Goal: Information Seeking & Learning: Find specific fact

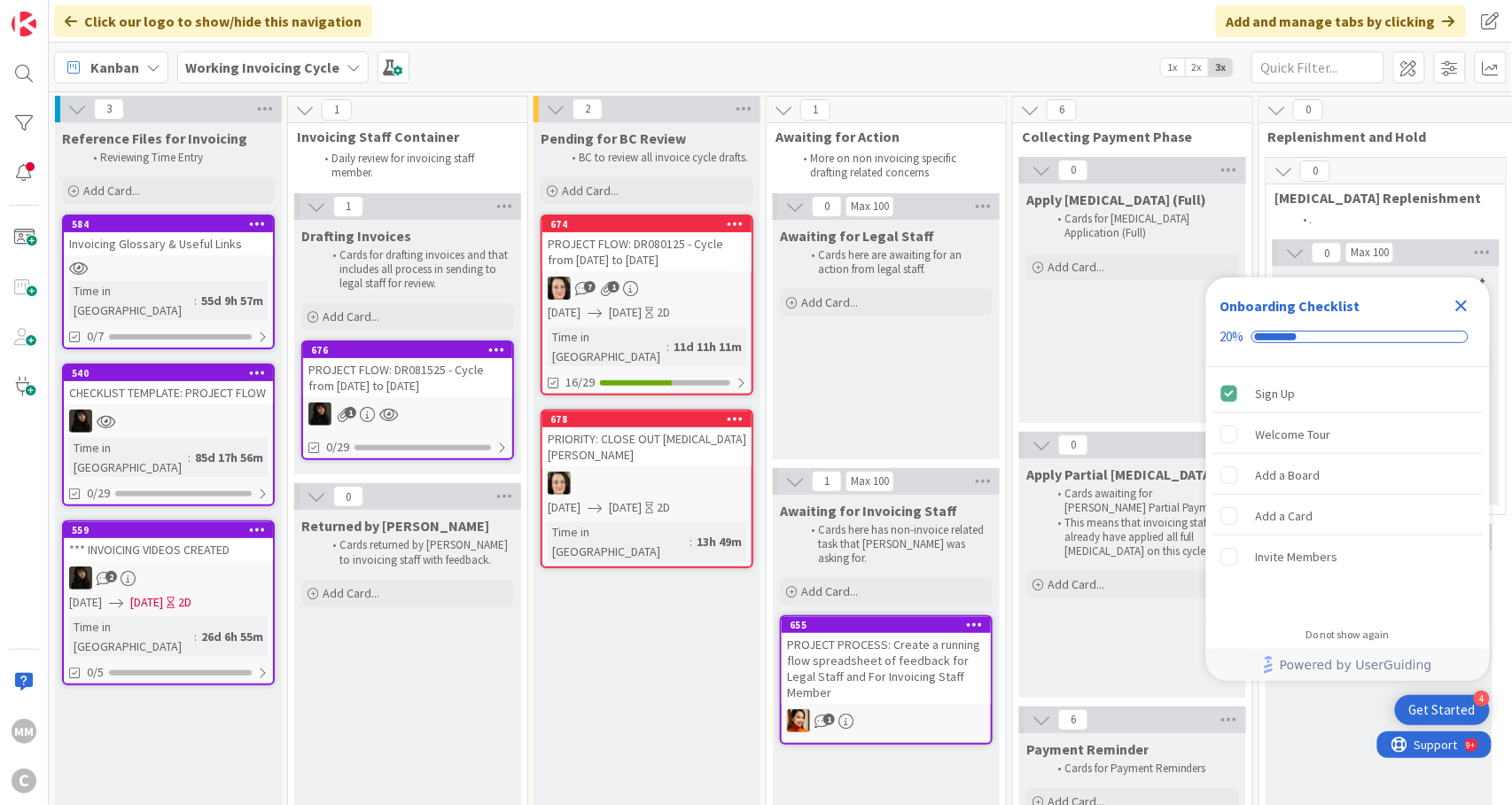
click at [651, 296] on div "7 1" at bounding box center [647, 288] width 209 height 23
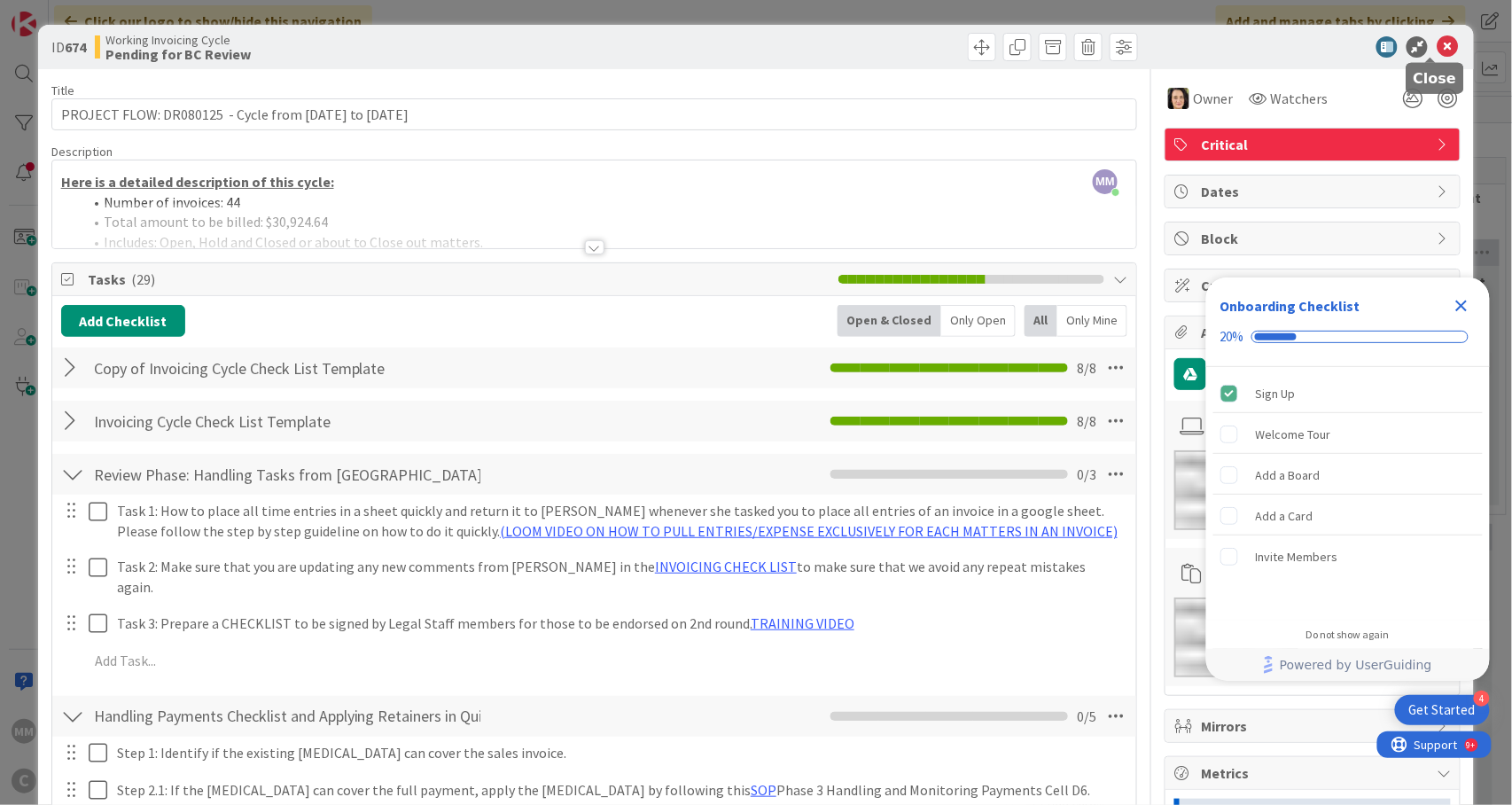
click at [1437, 47] on icon at bounding box center [1447, 46] width 21 height 21
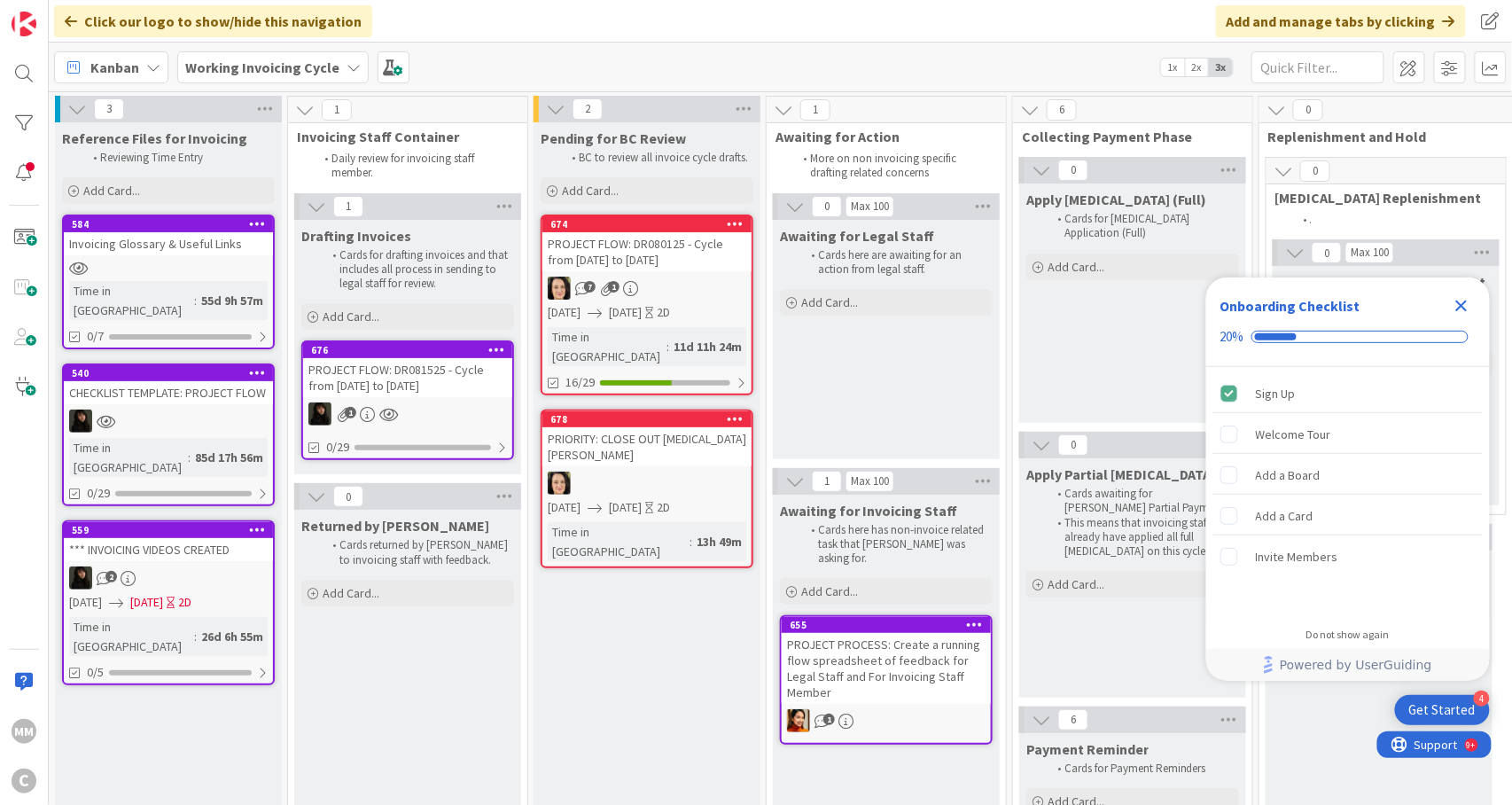
click at [606, 472] on div at bounding box center [647, 483] width 209 height 23
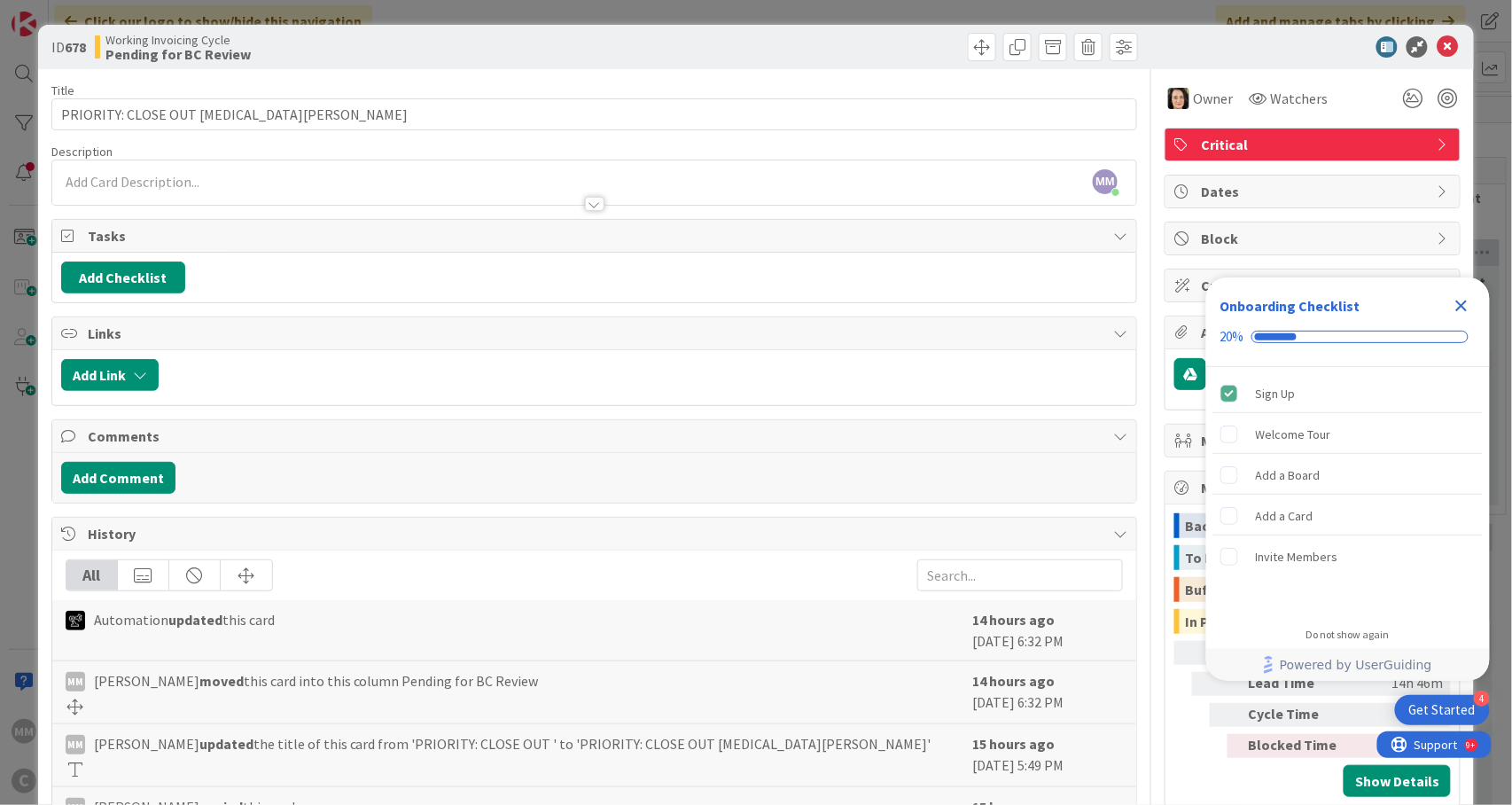
click at [494, 194] on div at bounding box center [594, 195] width 1085 height 19
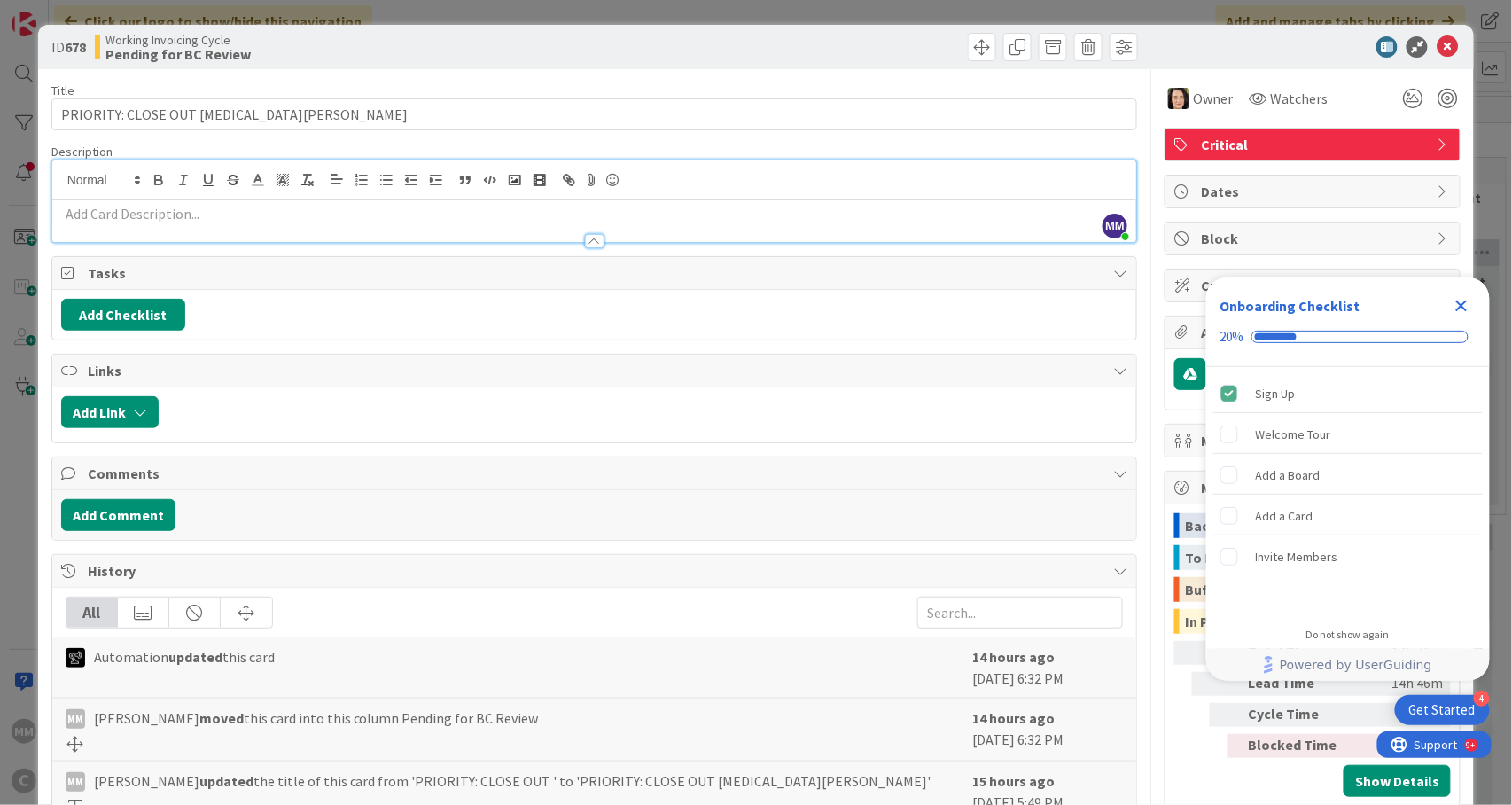
click at [483, 234] on div at bounding box center [594, 233] width 1085 height 19
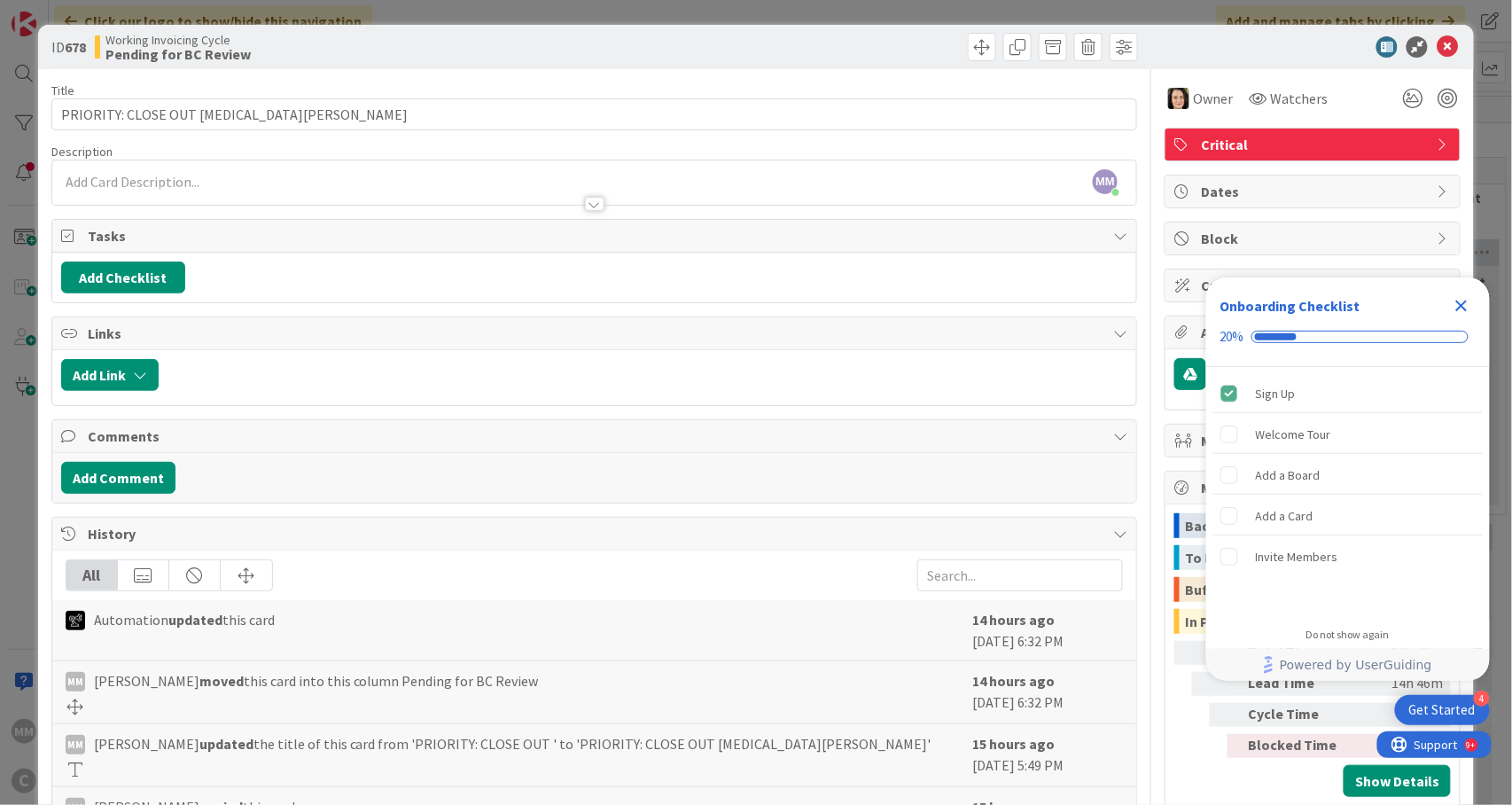
click at [430, 487] on div "Add Comment" at bounding box center [594, 478] width 1068 height 31
click at [434, 537] on span "History" at bounding box center [596, 534] width 1018 height 21
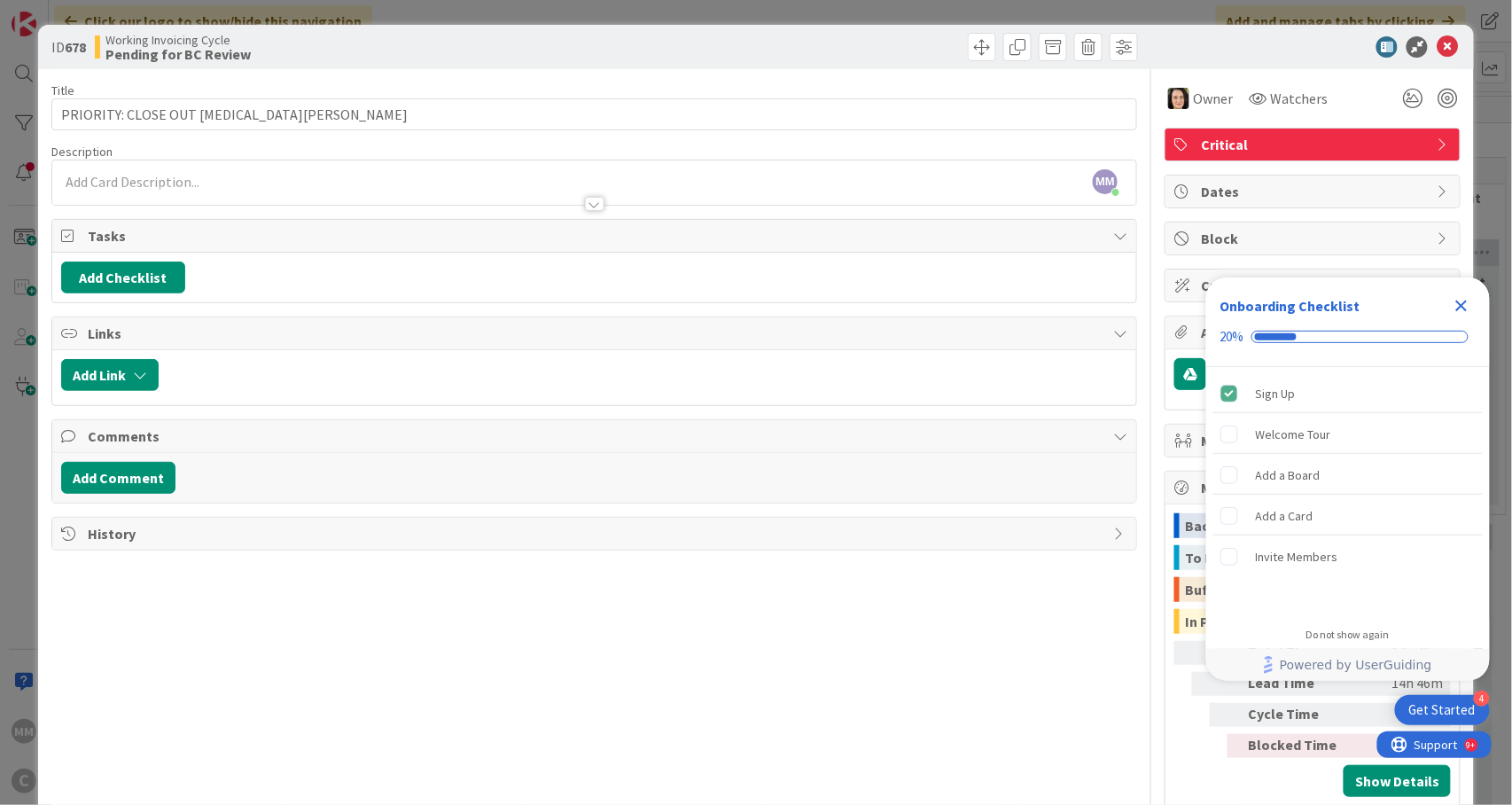
click at [434, 537] on span "History" at bounding box center [596, 534] width 1018 height 21
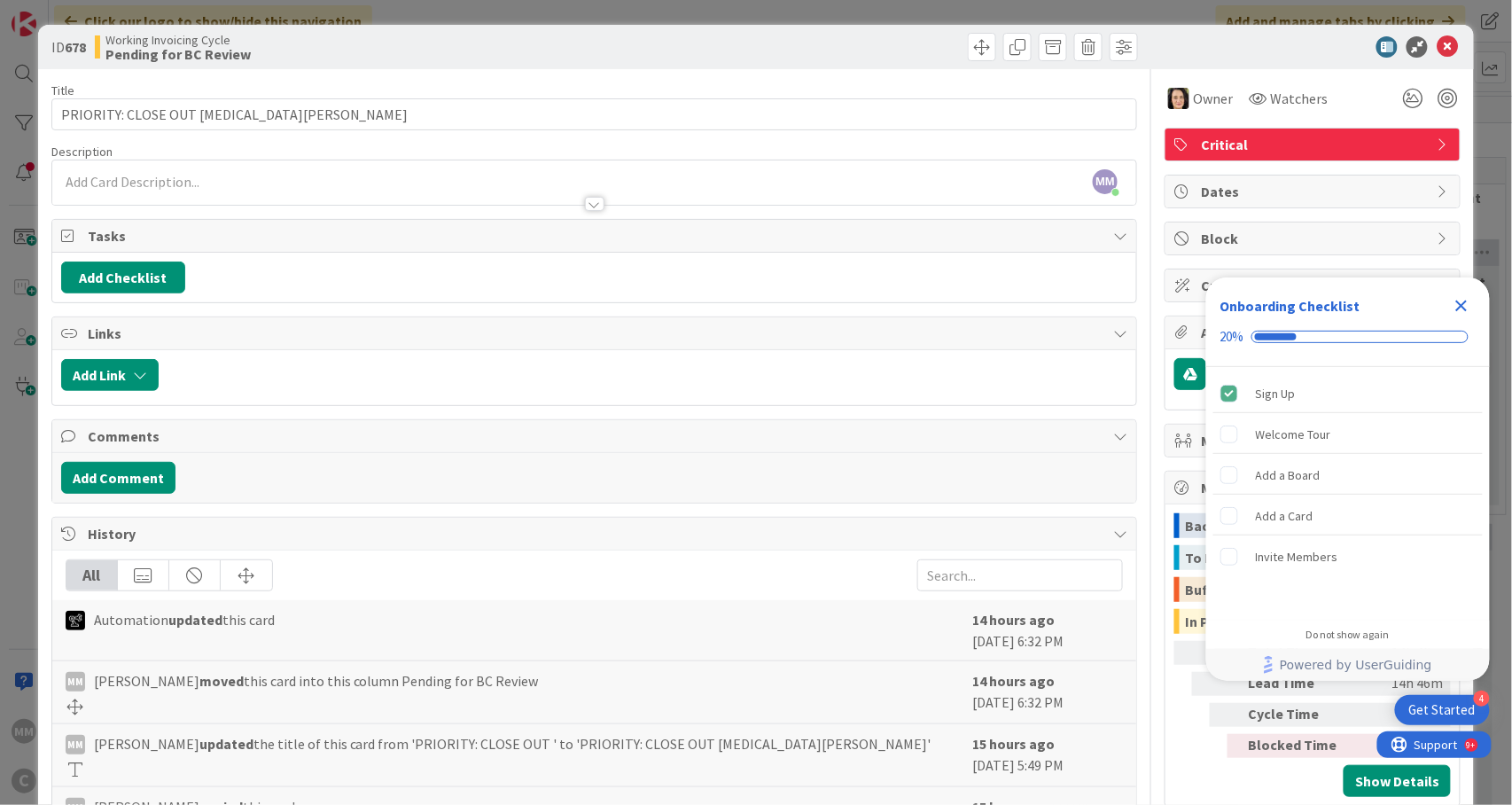
click at [348, 195] on div at bounding box center [594, 195] width 1085 height 19
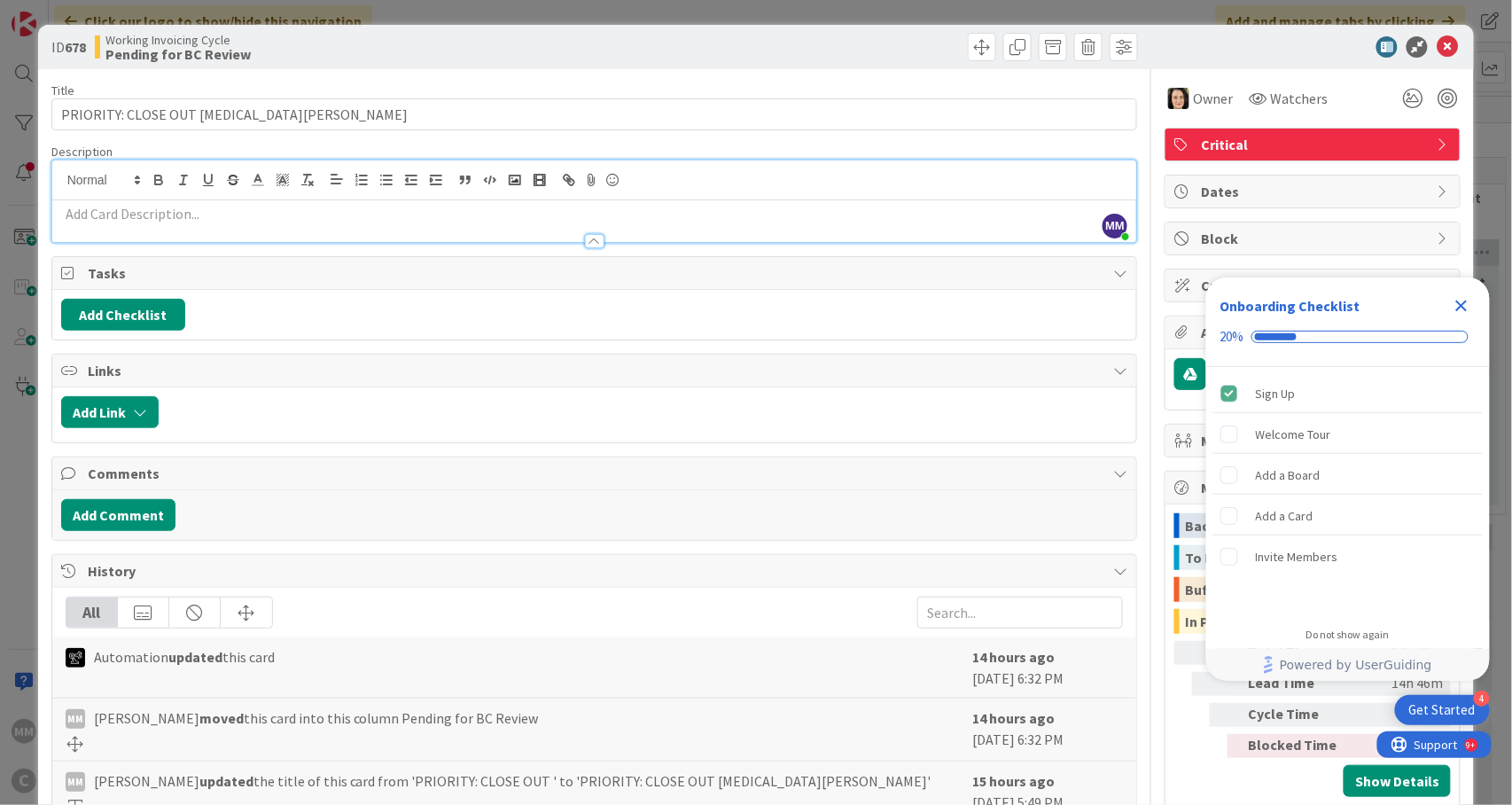
click at [347, 219] on p at bounding box center [594, 214] width 1068 height 20
click at [1437, 44] on icon at bounding box center [1447, 46] width 21 height 21
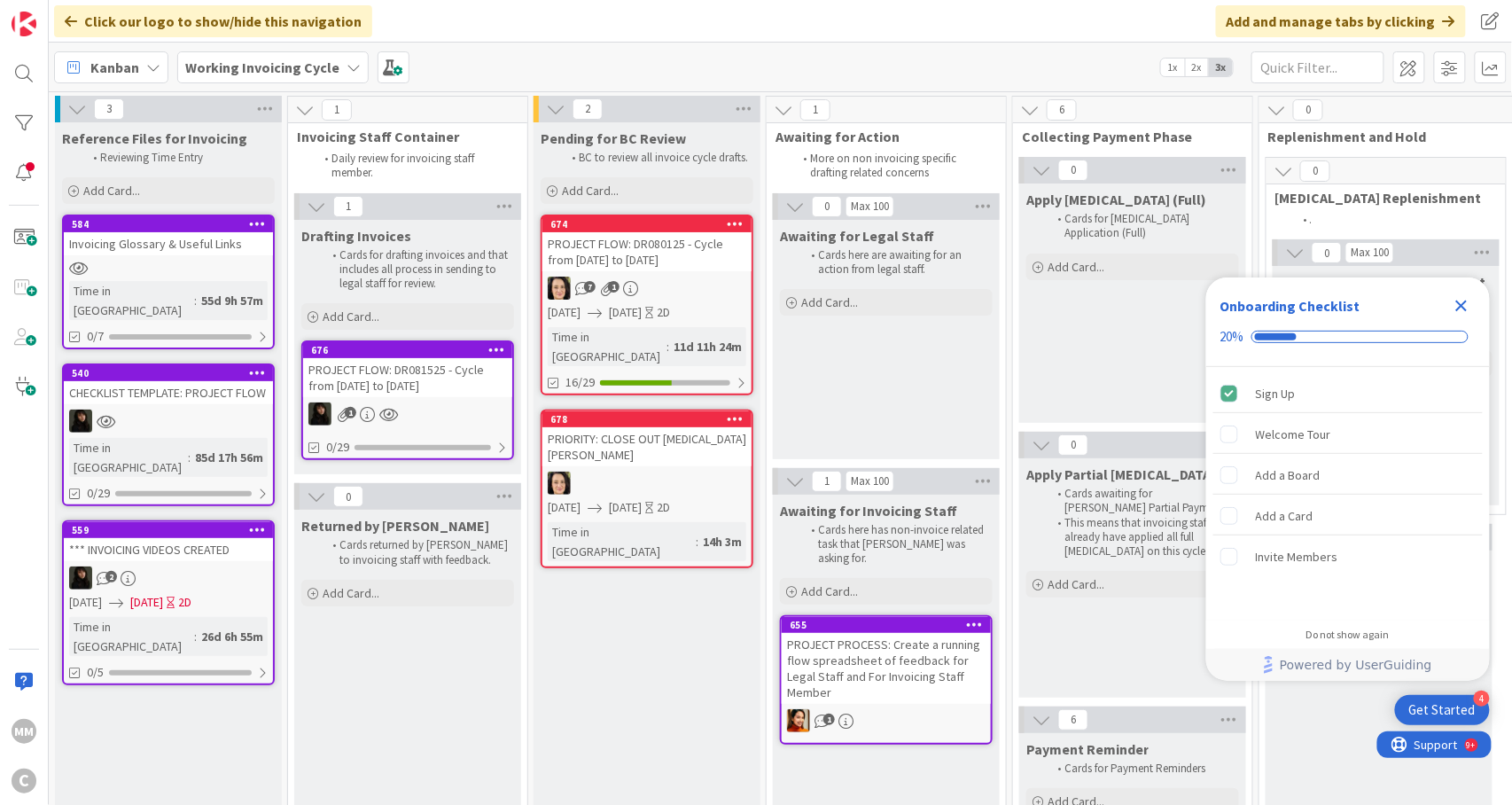
click at [626, 472] on div at bounding box center [647, 483] width 209 height 23
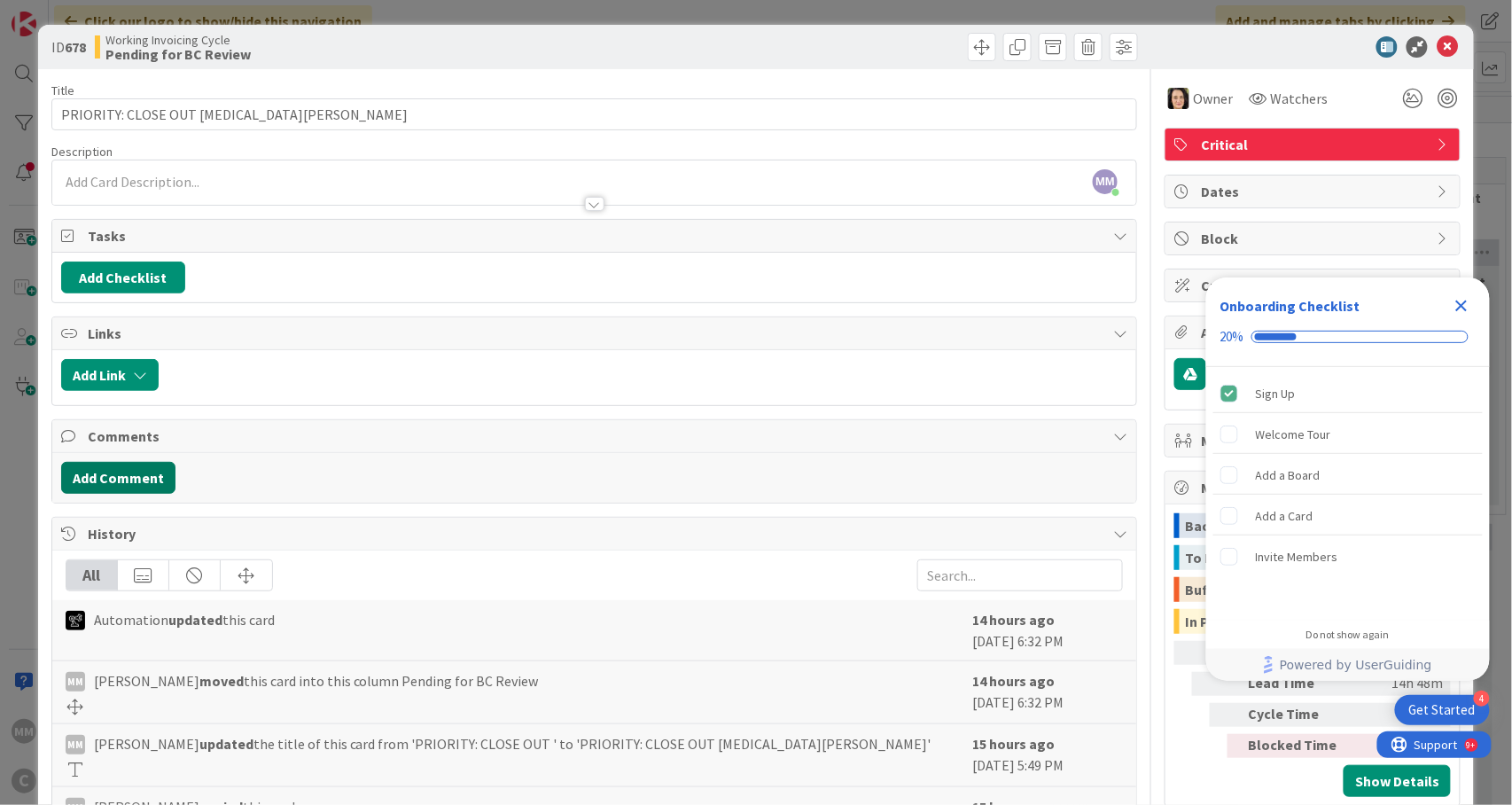
click at [138, 488] on button "Add Comment" at bounding box center [119, 478] width 115 height 31
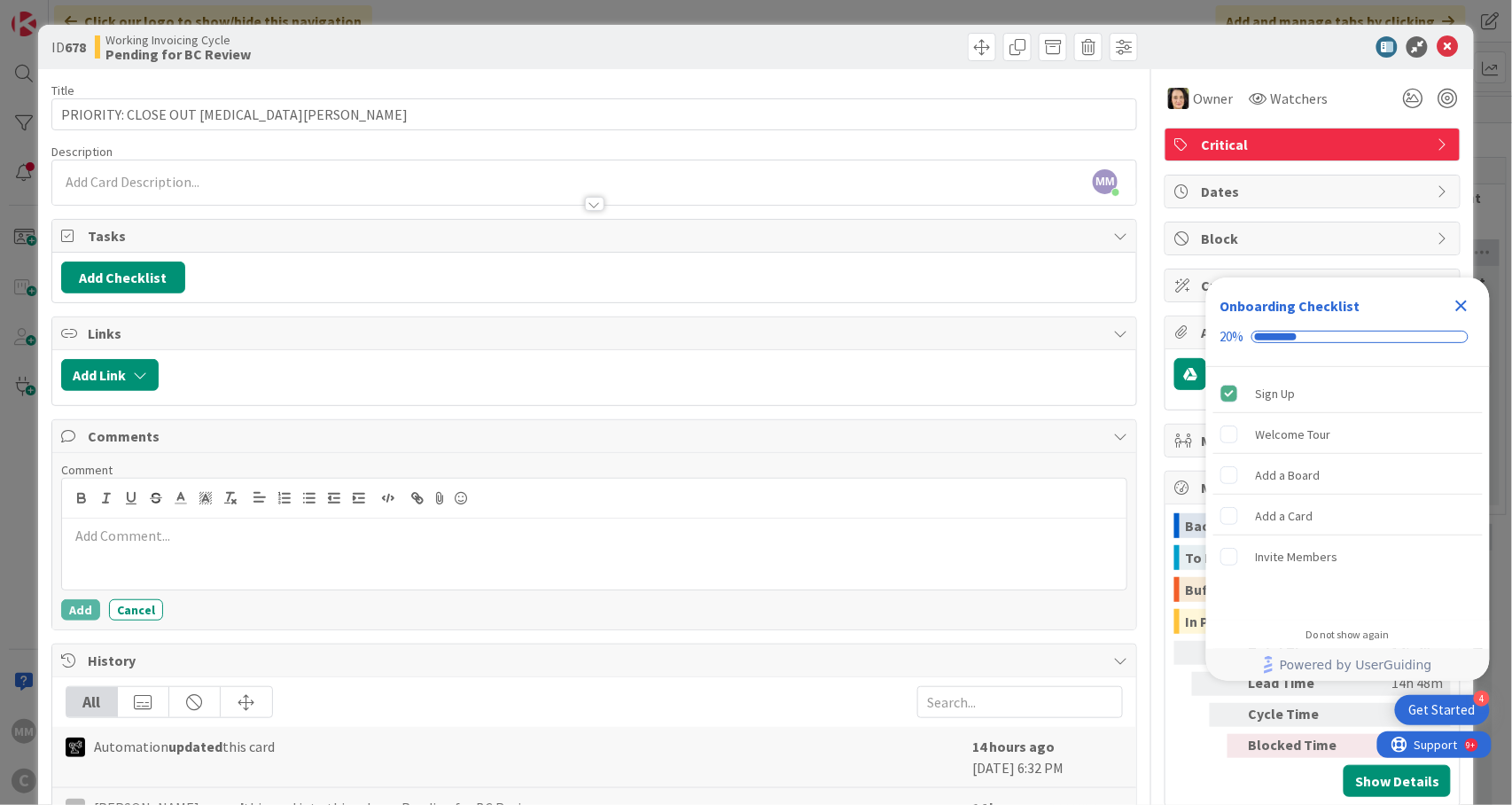
click at [209, 565] on div at bounding box center [594, 554] width 1066 height 71
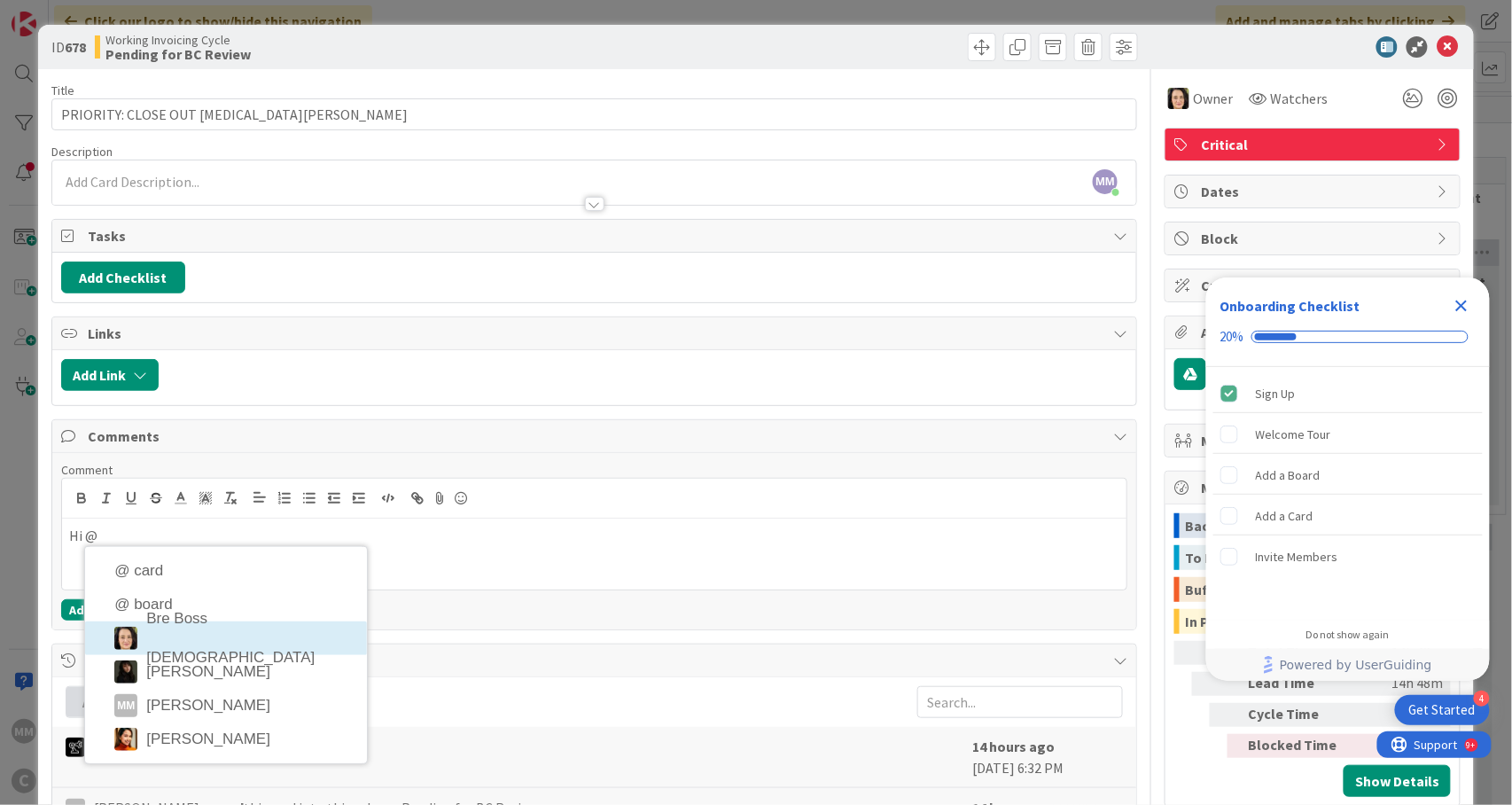
click at [215, 650] on li "Bre Boss Lady" at bounding box center [226, 638] width 281 height 33
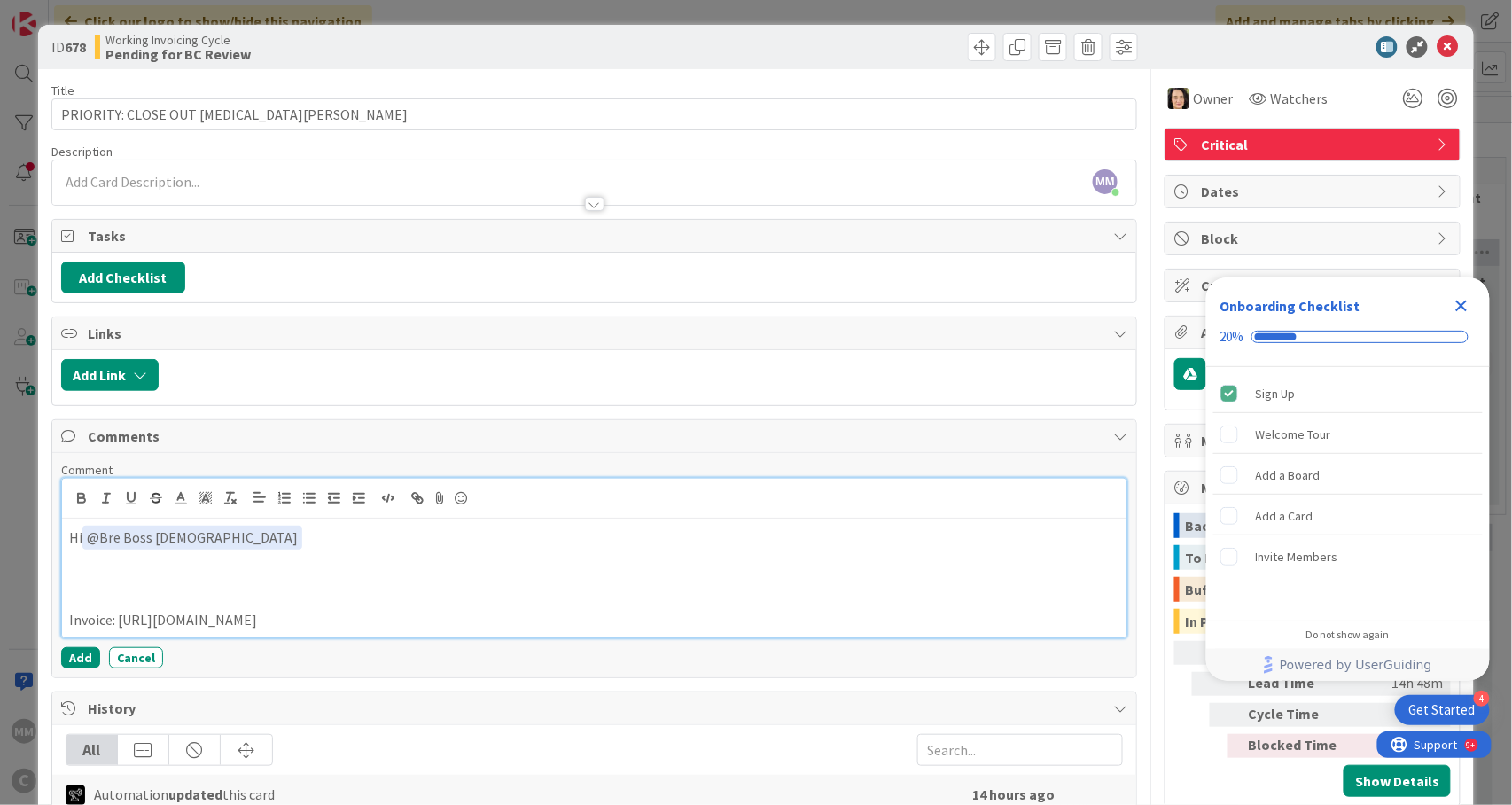
drag, startPoint x: 476, startPoint y: 624, endPoint x: 118, endPoint y: 623, distance: 358.0
click at [118, 623] on p "Invoice: https://app.box.com/s/nwkjt6ialfb3s1pcu6sbn6xlbbybzi6v" at bounding box center [595, 621] width 1052 height 20
click at [413, 501] on icon "button" at bounding box center [417, 497] width 16 height 16
type input "https://app.box.com/s/nwkjt6ialfb3s1pcu6sbn6xlbbybzi6v"
click at [392, 661] on link at bounding box center [394, 655] width 41 height 13
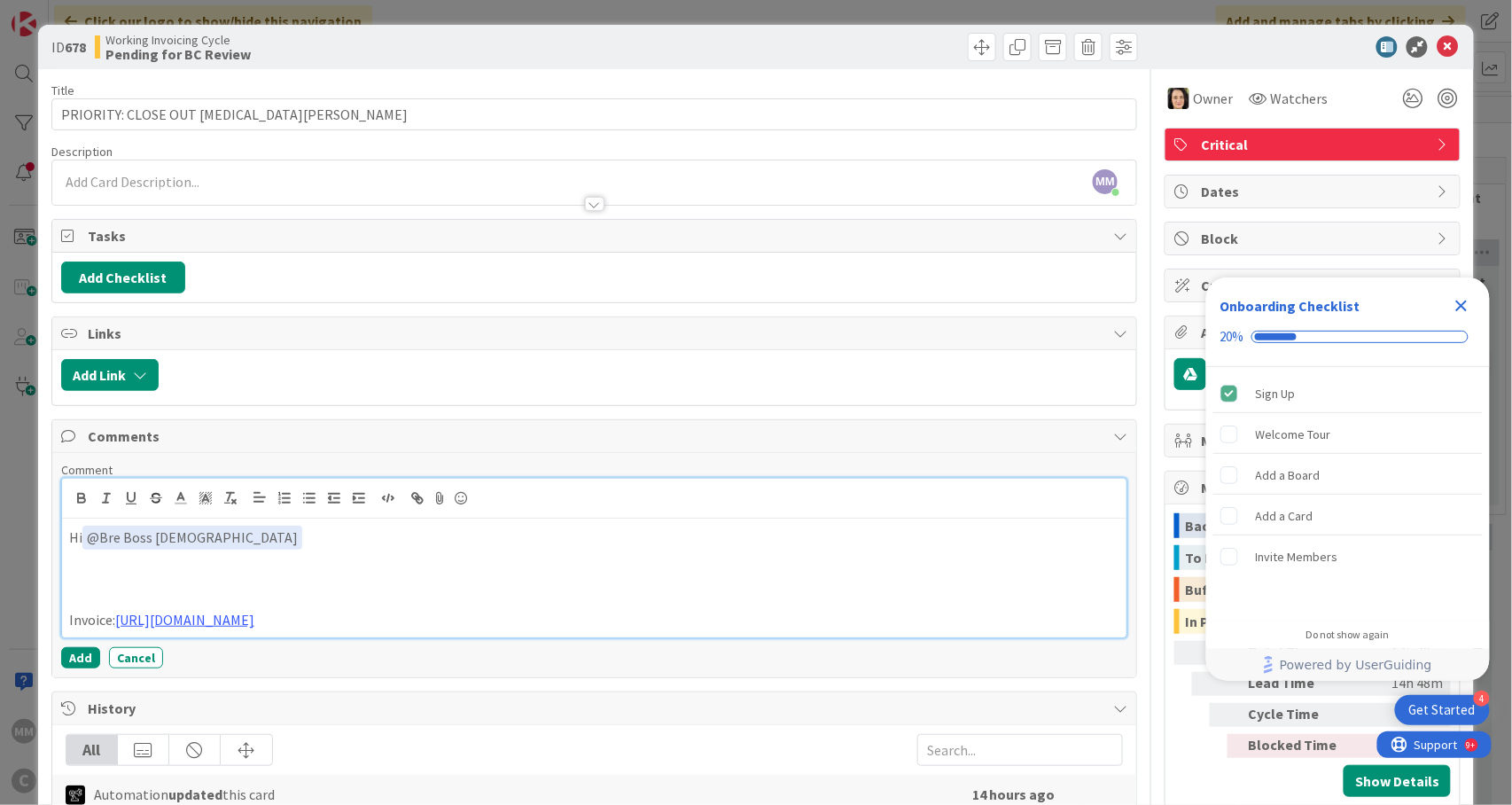
click at [556, 622] on p "Invoice: https://app.box.com/s/nwkjt6ialfb3s1pcu6sbn6xlbbybzi6v" at bounding box center [595, 621] width 1052 height 20
click at [254, 511] on span at bounding box center [259, 499] width 25 height 24
click at [182, 571] on p at bounding box center [595, 560] width 1052 height 20
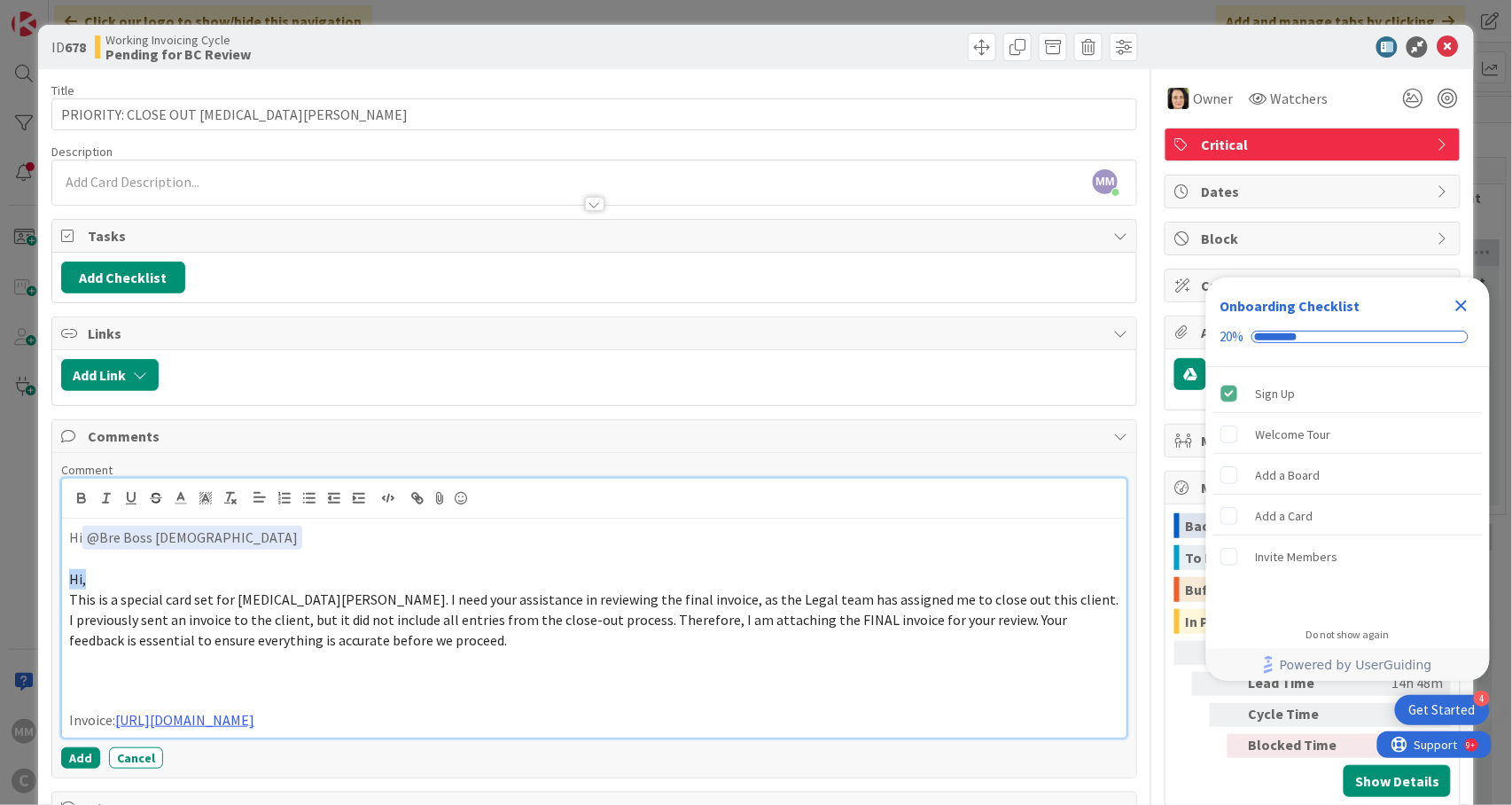
drag, startPoint x: 100, startPoint y: 584, endPoint x: 60, endPoint y: 584, distance: 40.0
click at [61, 584] on div "Hi ﻿ @ Bre Boss Lady ﻿ Hi, This is a special card set for Nikita Kale. I need y…" at bounding box center [594, 609] width 1068 height 261
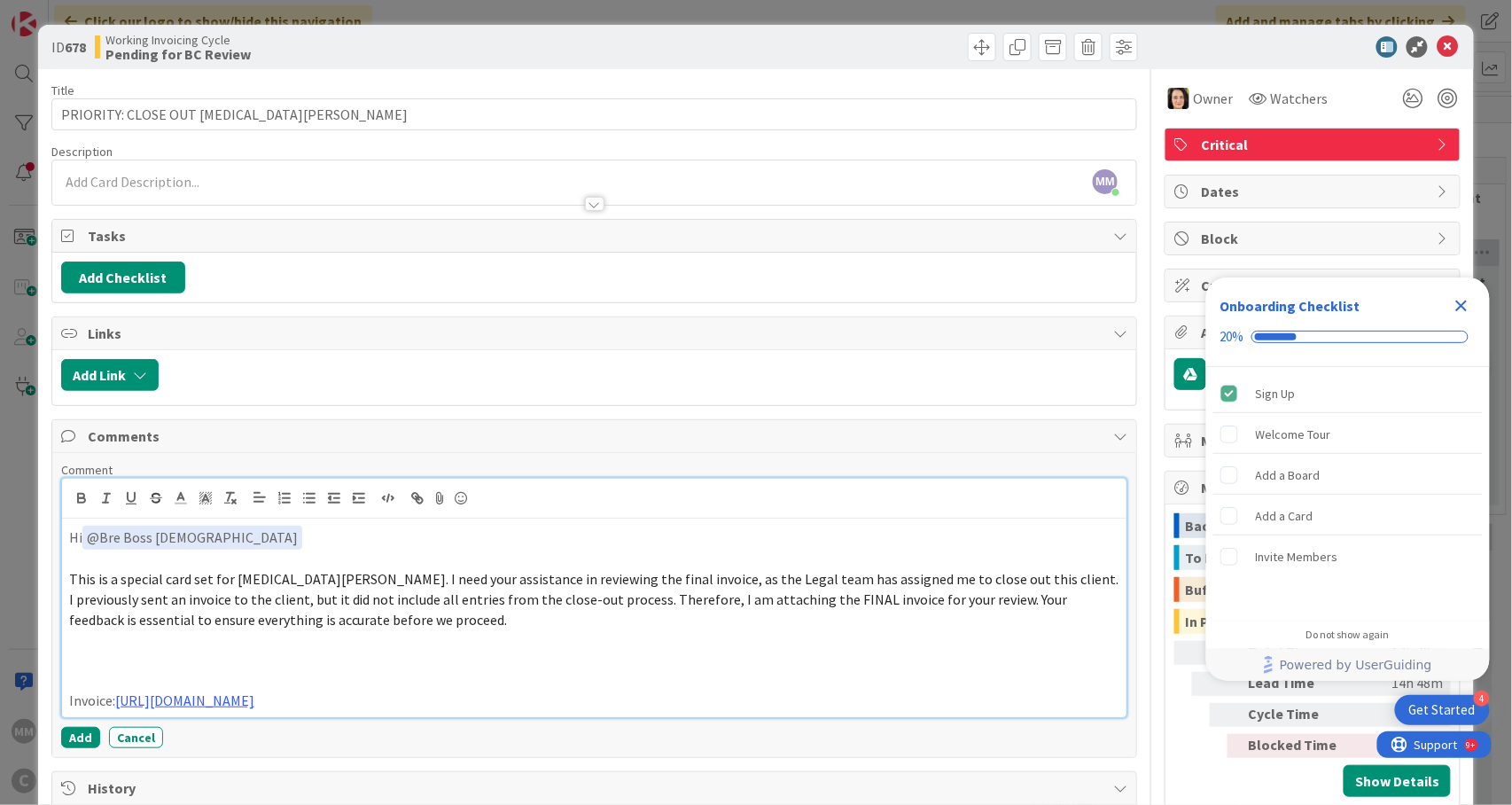
click at [973, 590] on p "This is a special card set for Nikita Kale. I need your assistance in reviewing…" at bounding box center [595, 580] width 1052 height 20
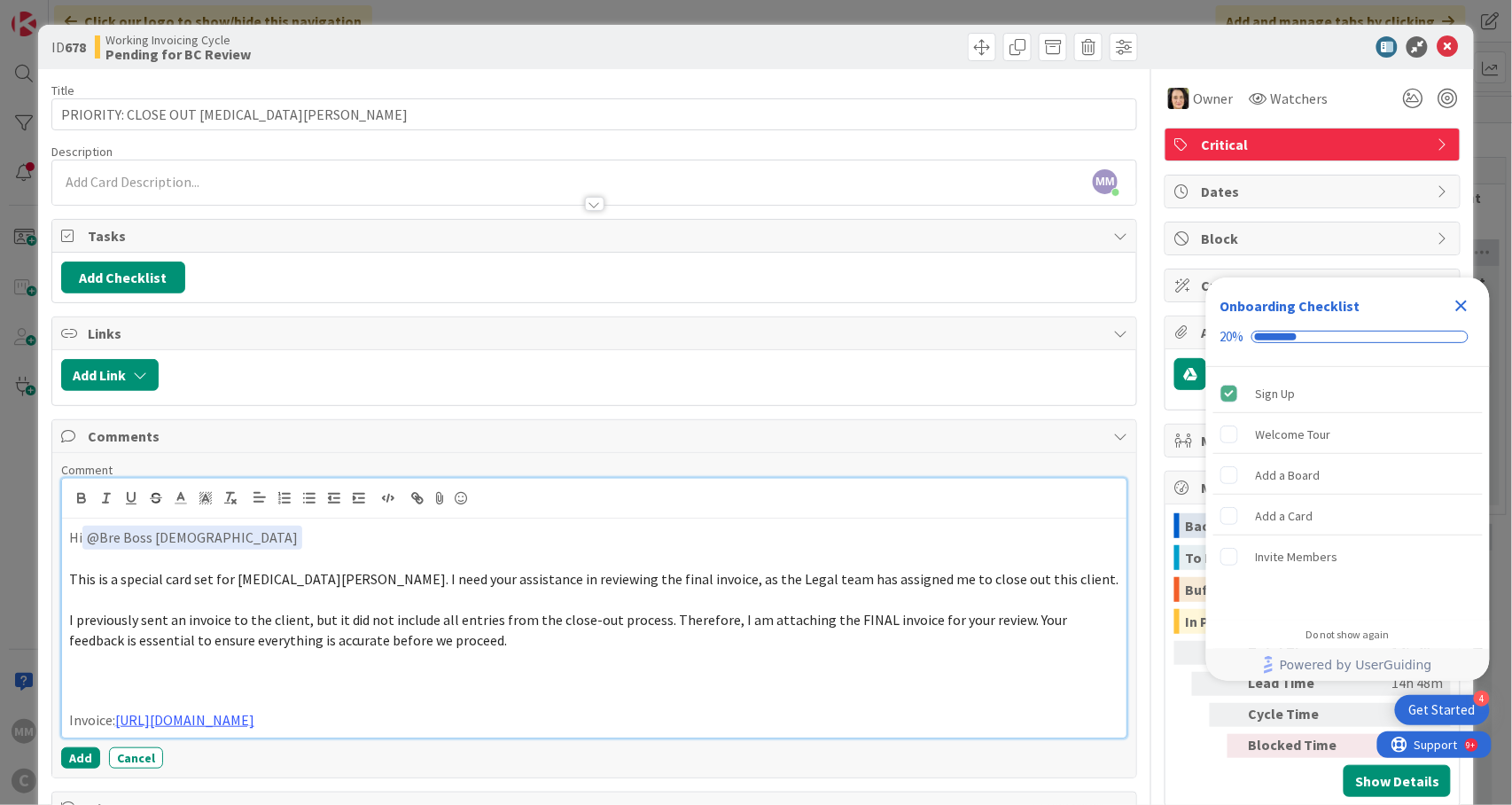
click at [303, 699] on p at bounding box center [595, 701] width 1052 height 20
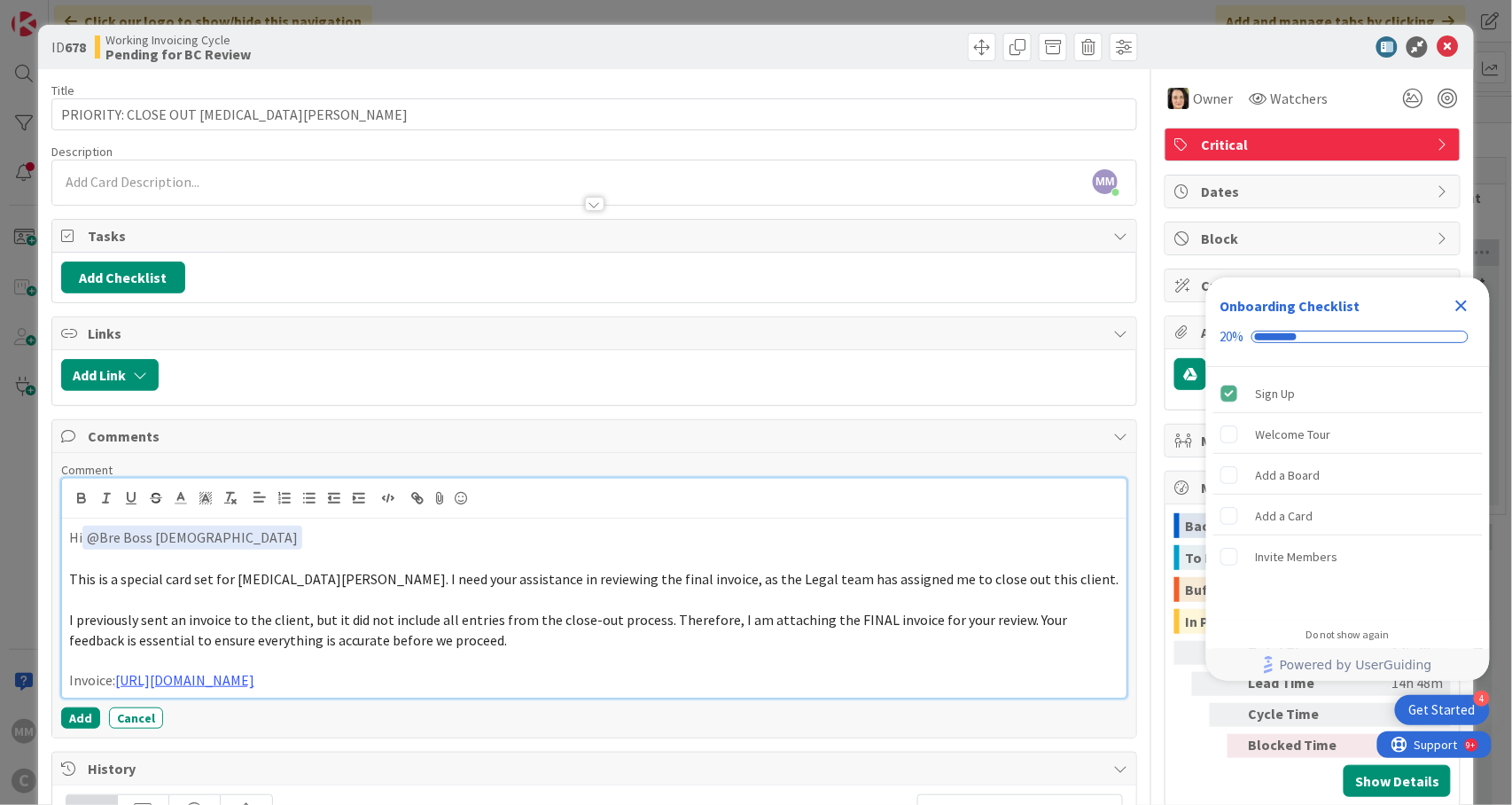
click at [521, 688] on p "Invoice: https://app.box.com/s/nwkjt6ialfb3s1pcu6sbn6xlbbybzi6v" at bounding box center [595, 681] width 1052 height 20
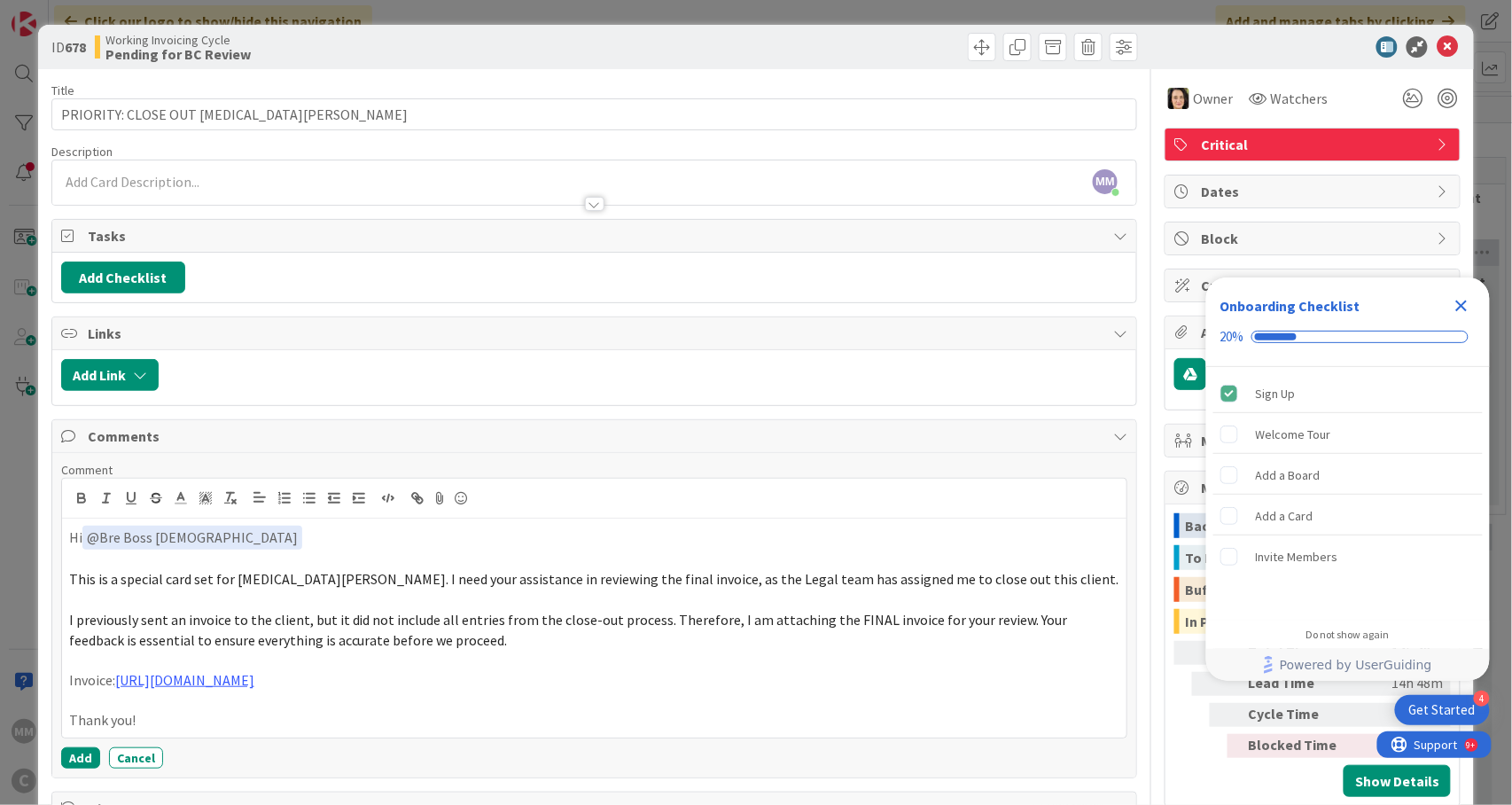
click at [218, 182] on div "MM Macy McEwan joined 3 m ago" at bounding box center [594, 182] width 1085 height 44
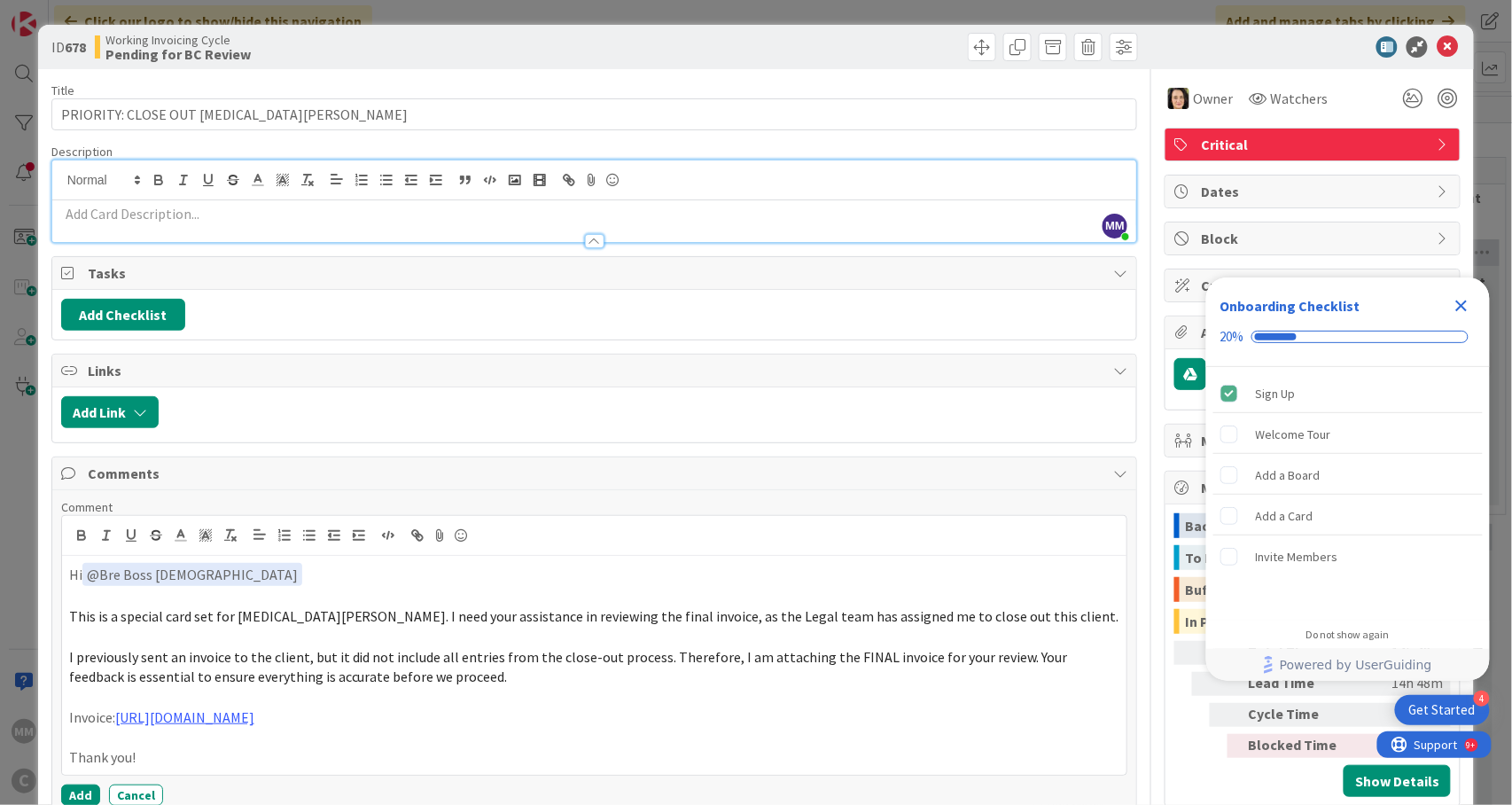
click at [195, 224] on div at bounding box center [594, 233] width 1085 height 19
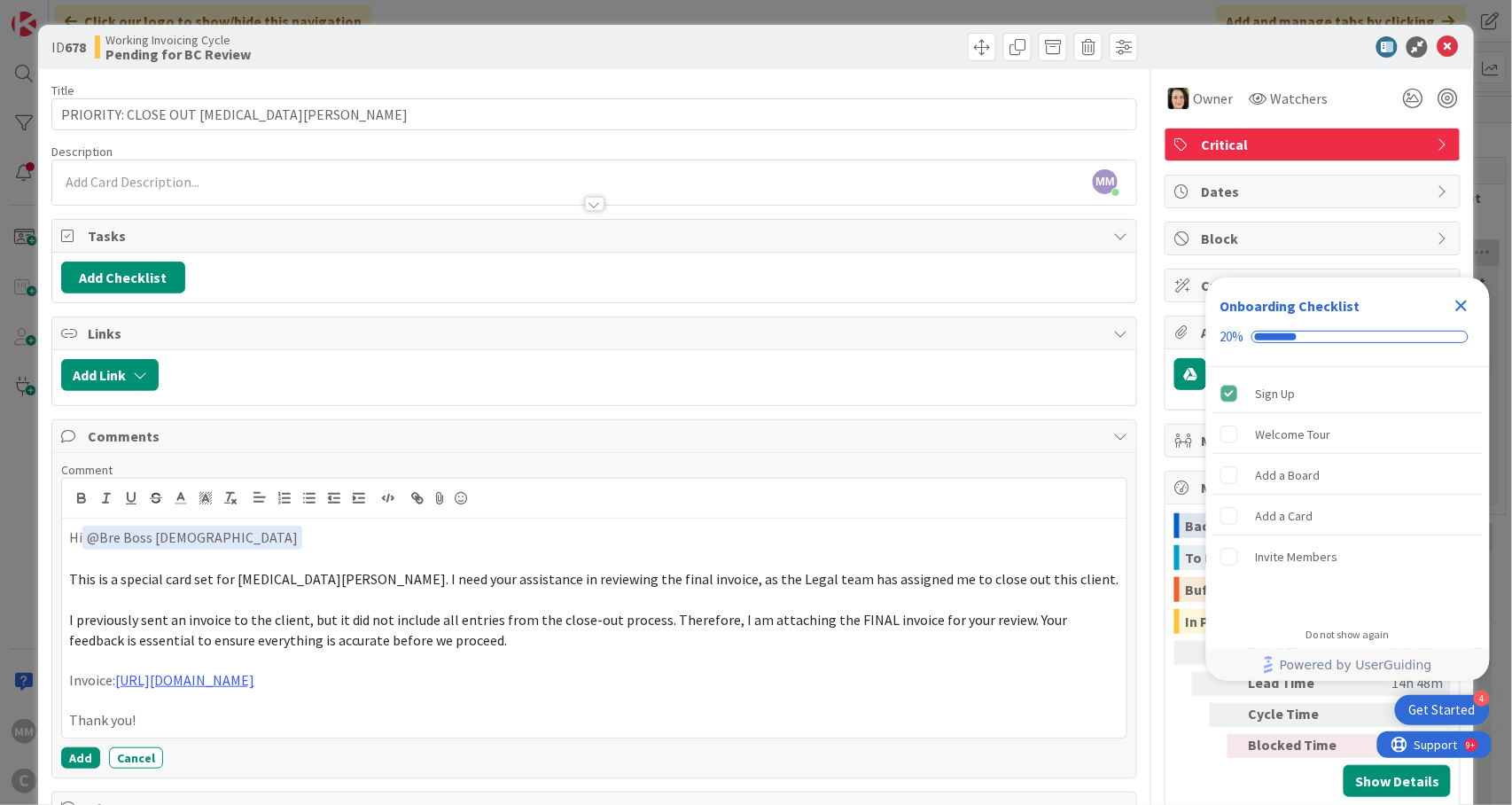
click at [232, 181] on p at bounding box center [594, 182] width 1068 height 20
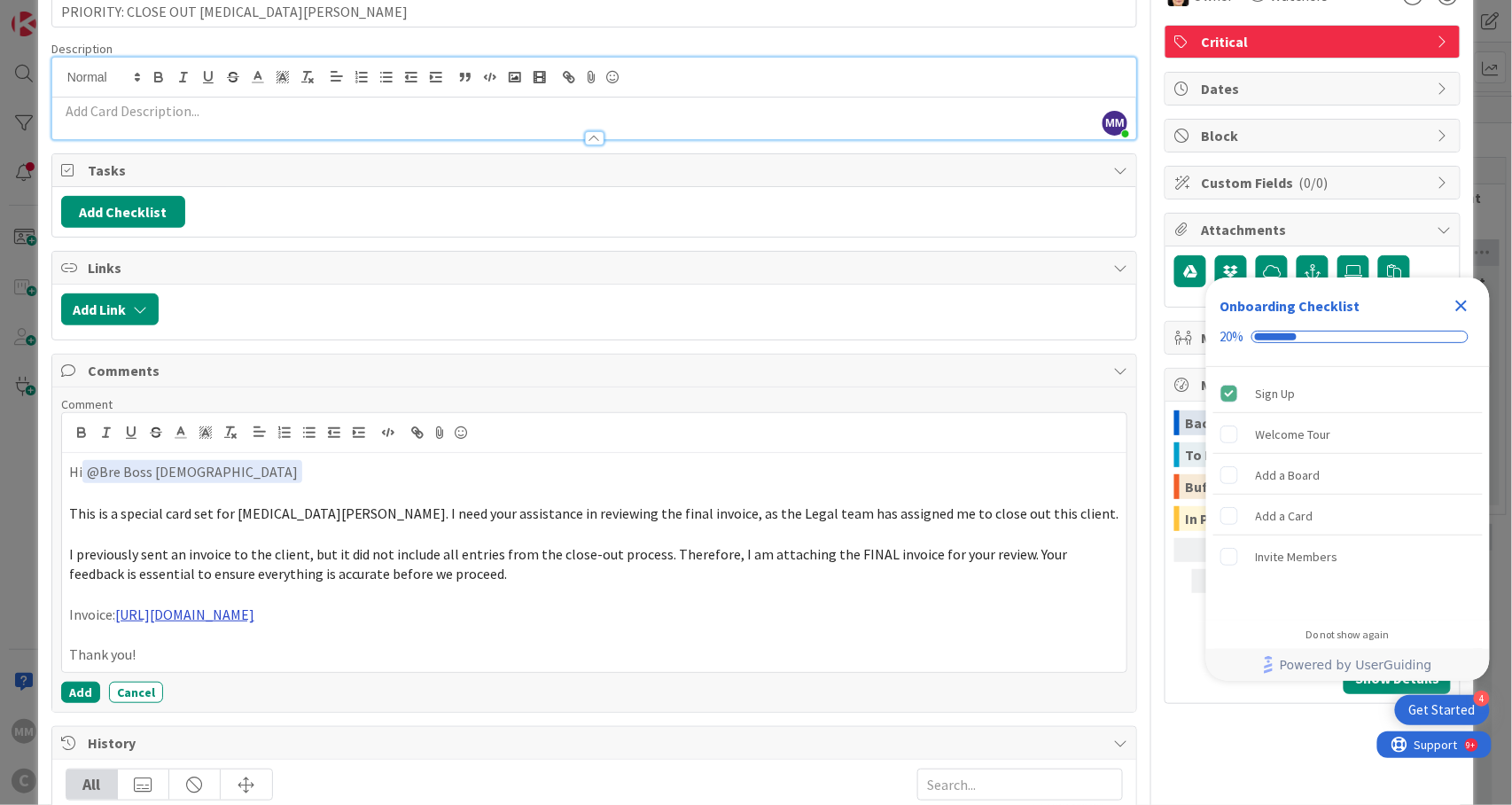
scroll to position [118, 0]
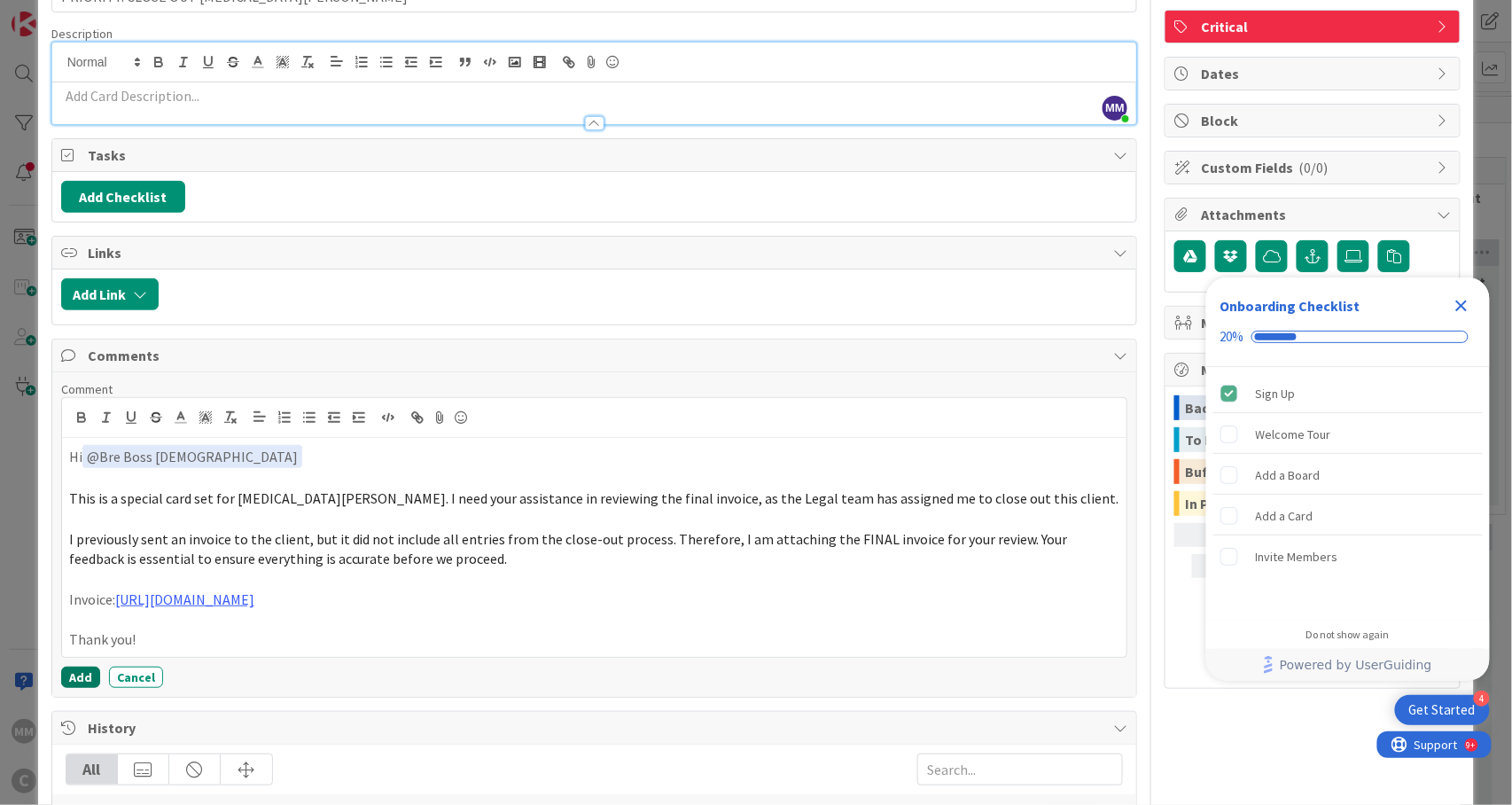
click at [75, 681] on button "Add" at bounding box center [81, 677] width 39 height 21
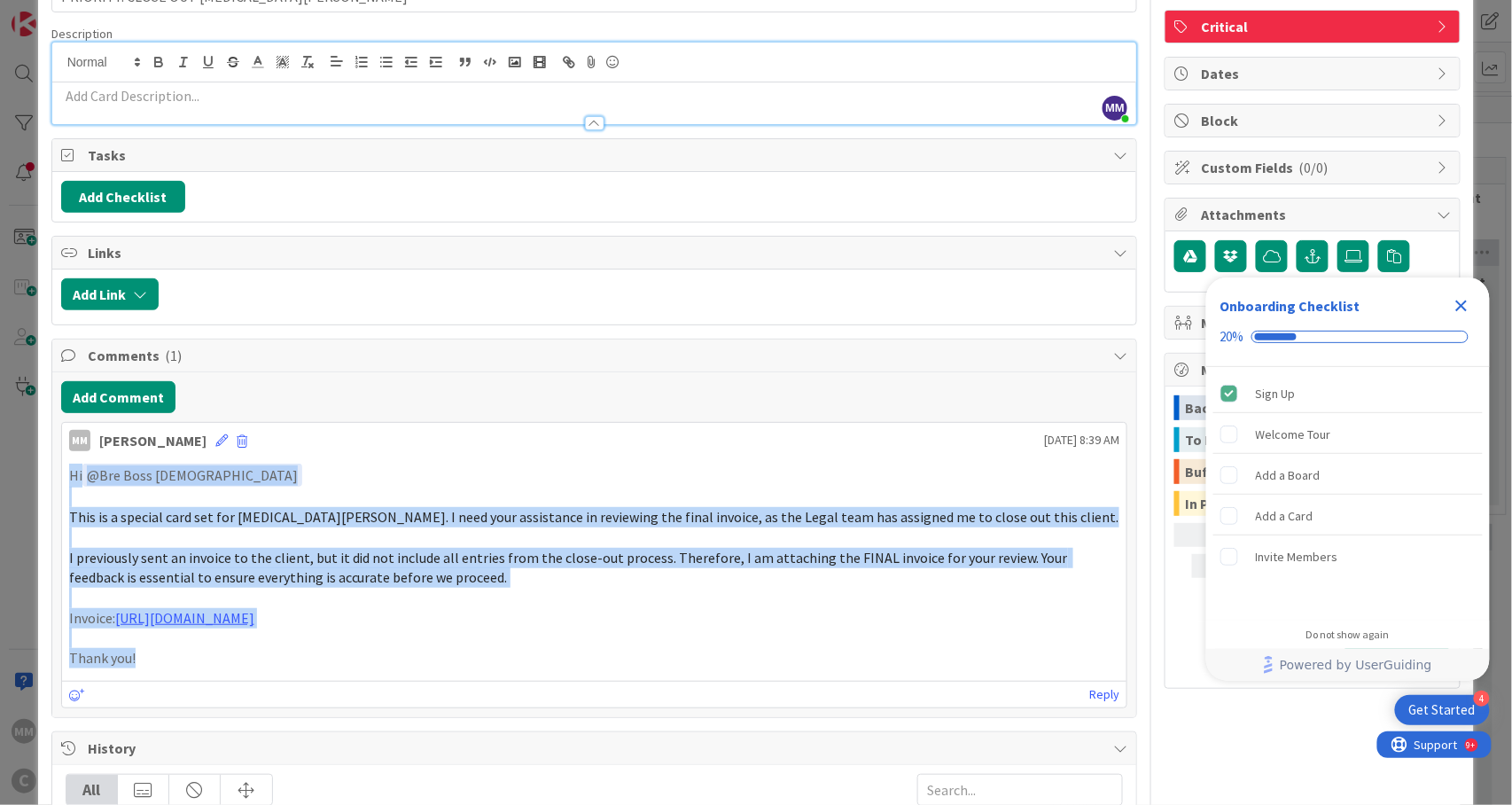
drag, startPoint x: 168, startPoint y: 672, endPoint x: 43, endPoint y: 466, distance: 241.0
click at [43, 466] on div "ID 678 Working Invoicing Cycle Pending for BC Review Title 31 / 128 PRIORITY: C…" at bounding box center [756, 497] width 1437 height 1180
copy div "Hi ﻿ @ Bre Boss Lady ﻿ This is a special card set for Nikita Kale. I need your …"
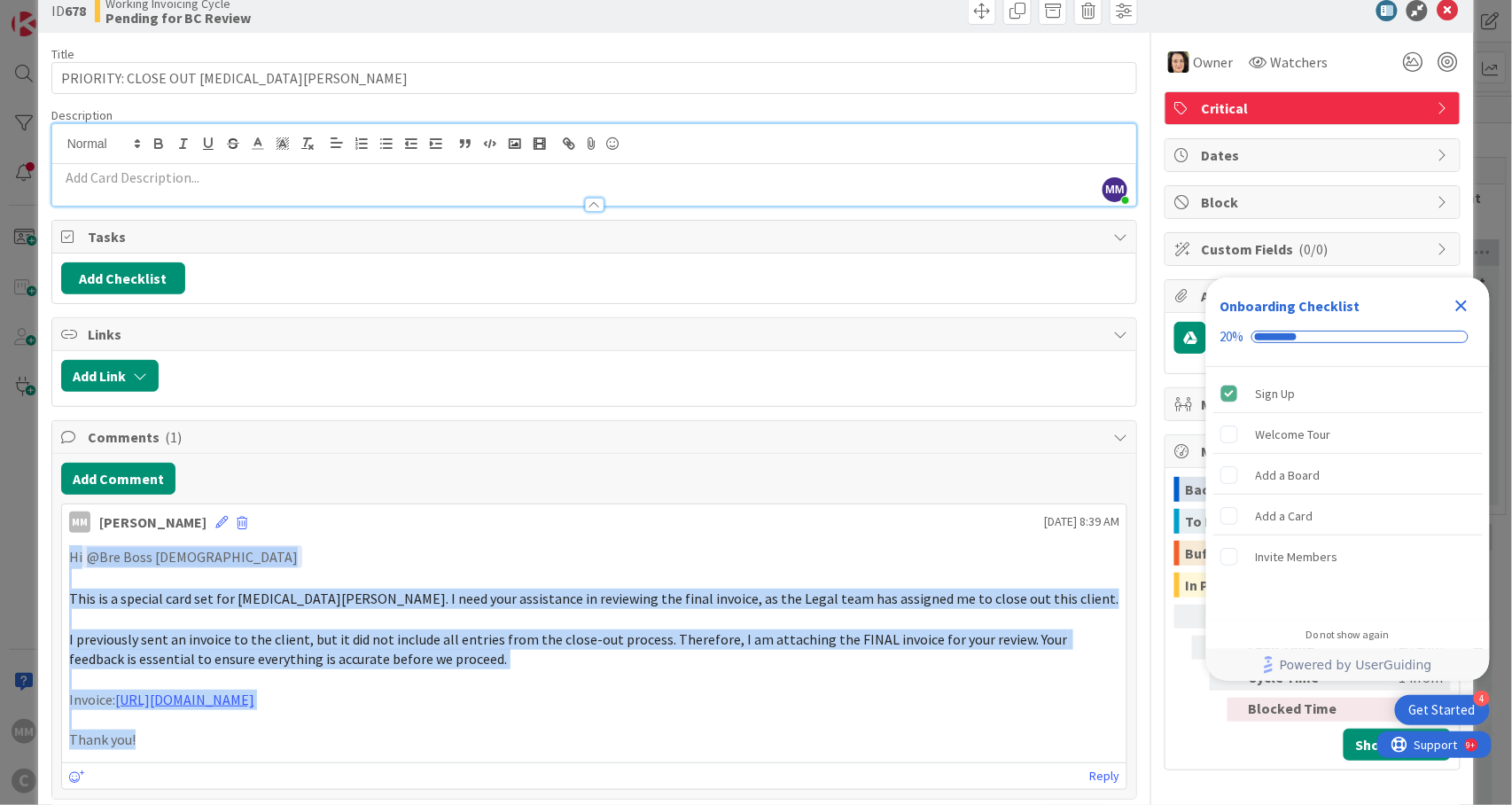
scroll to position [0, 0]
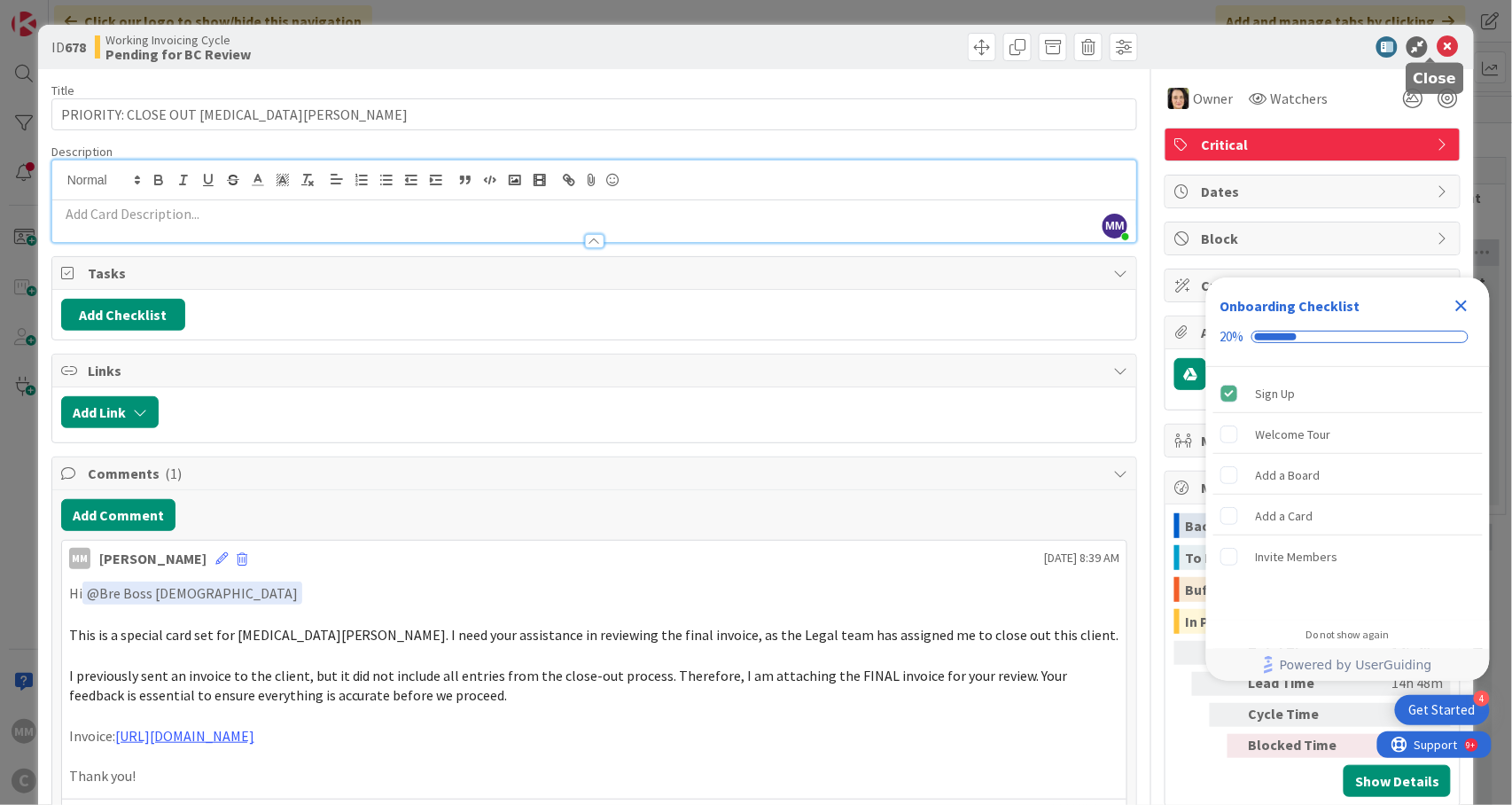
click at [1437, 44] on icon at bounding box center [1447, 46] width 21 height 21
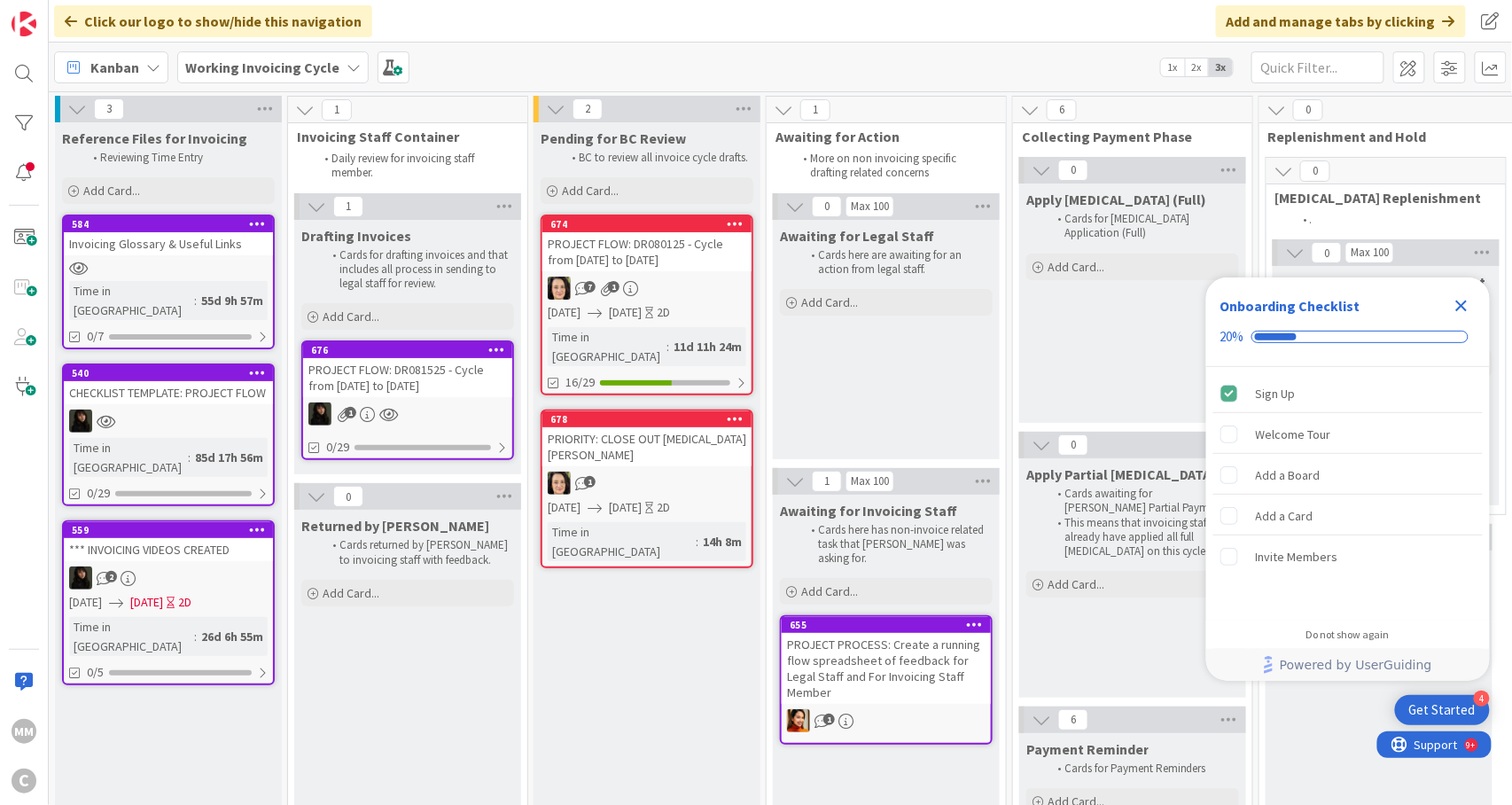
click at [674, 472] on div "1" at bounding box center [647, 483] width 209 height 23
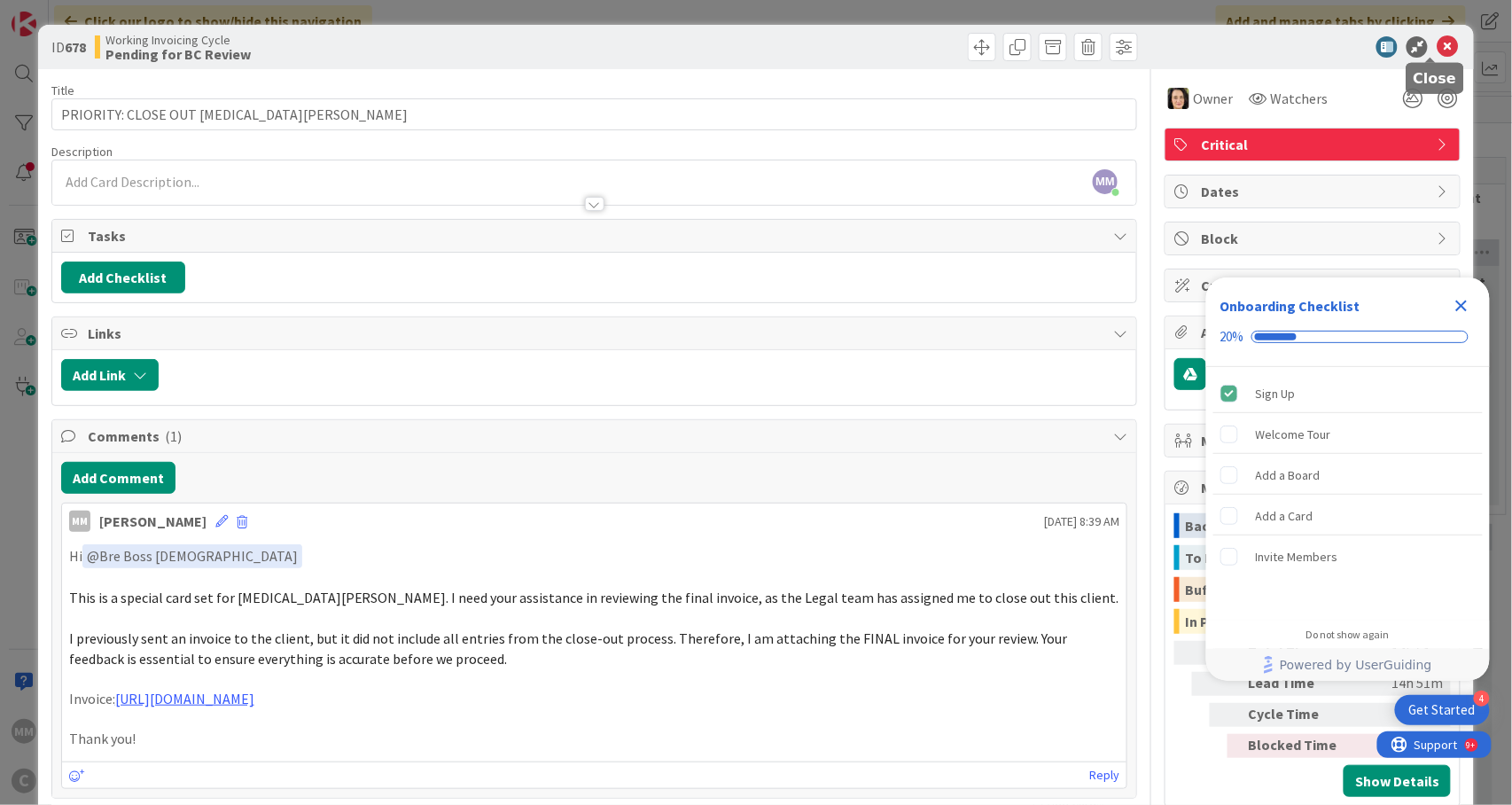
click at [1437, 46] on icon at bounding box center [1447, 46] width 21 height 21
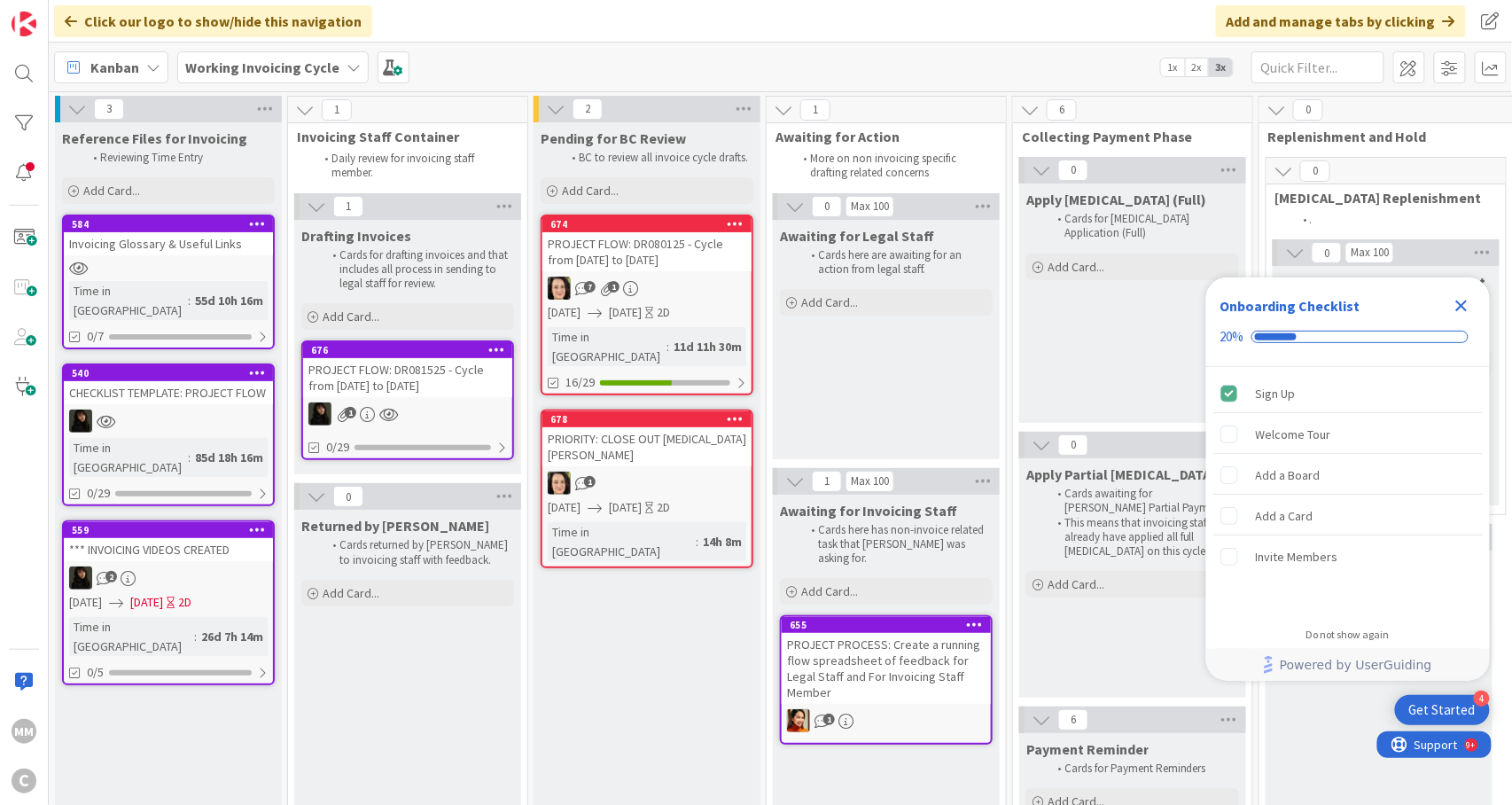
click at [457, 408] on div "1" at bounding box center [407, 414] width 209 height 23
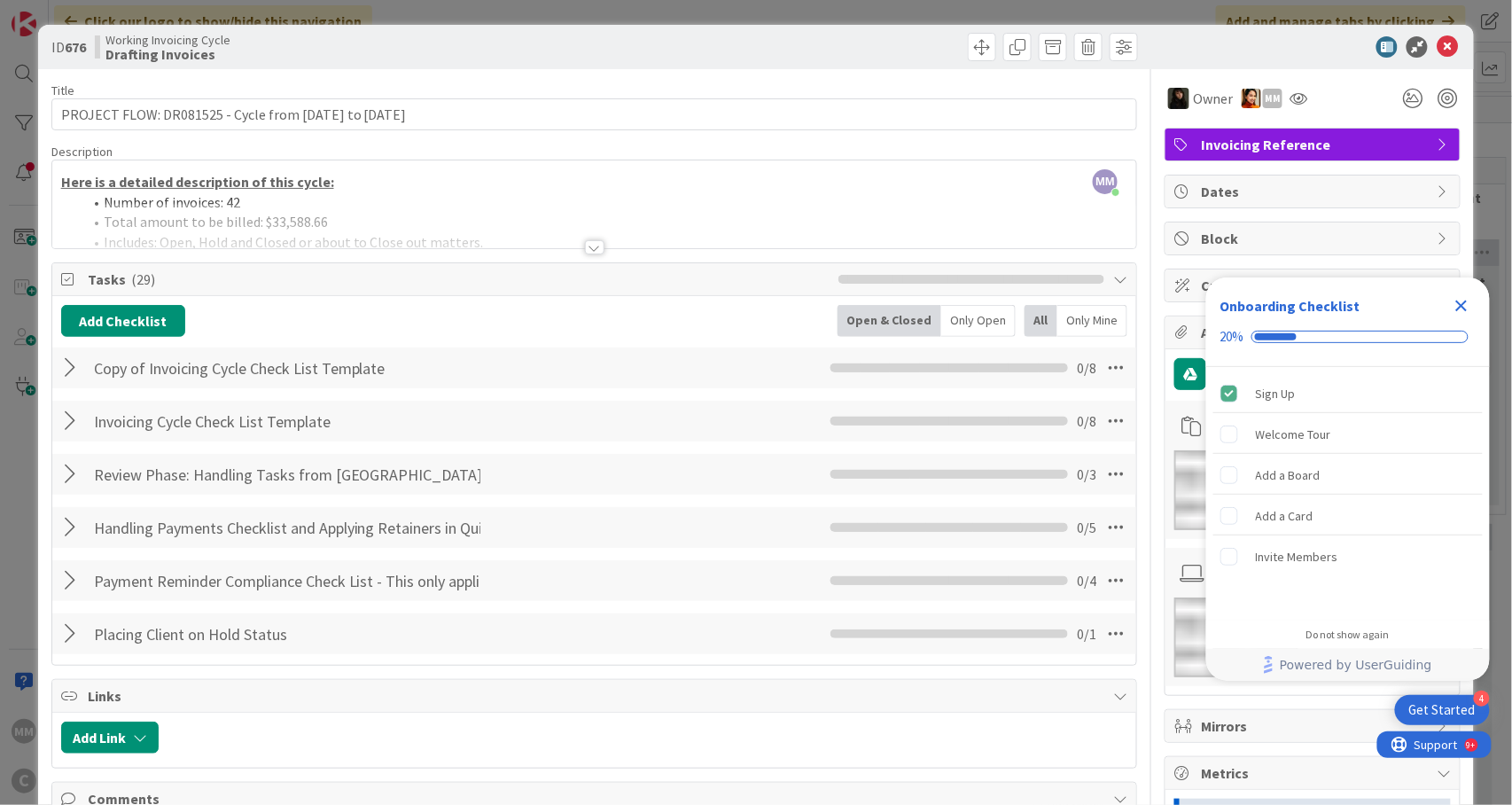
click at [614, 196] on div "MM Macy McEwan just joined Here is a detailed description of this cycle: Number…" at bounding box center [594, 204] width 1085 height 88
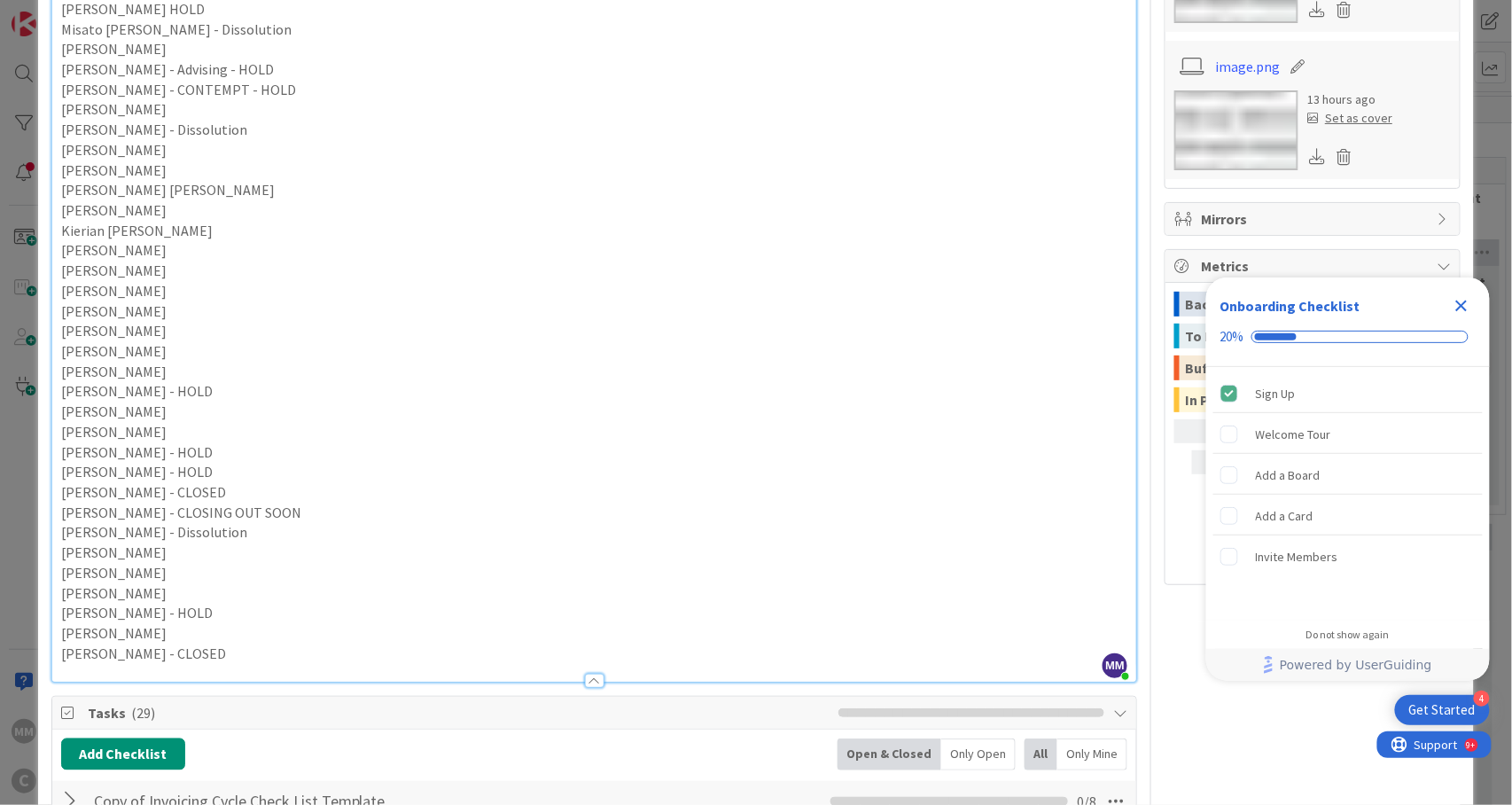
scroll to position [355, 0]
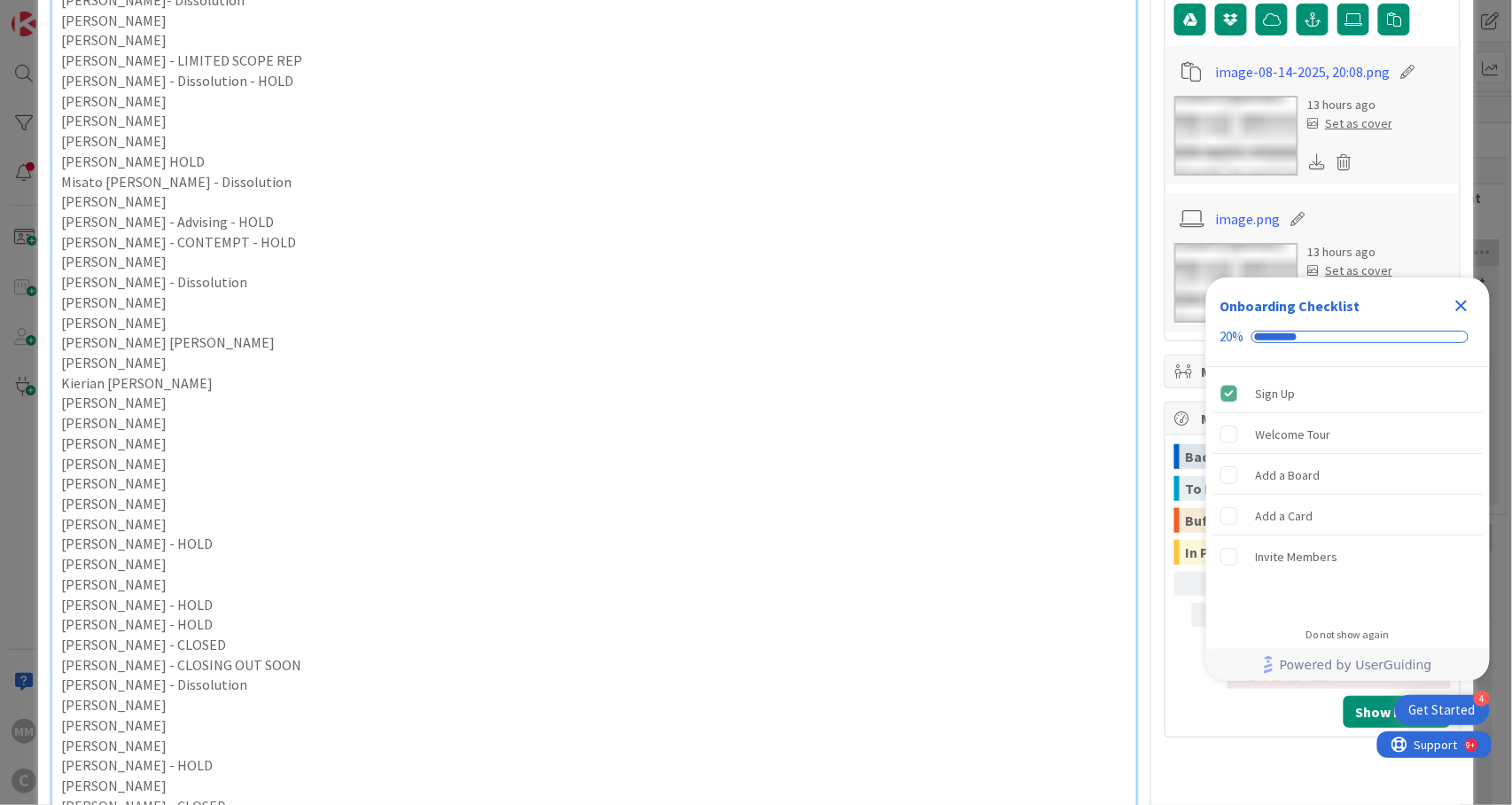
click at [1459, 299] on icon "Close Checklist" at bounding box center [1461, 306] width 21 height 21
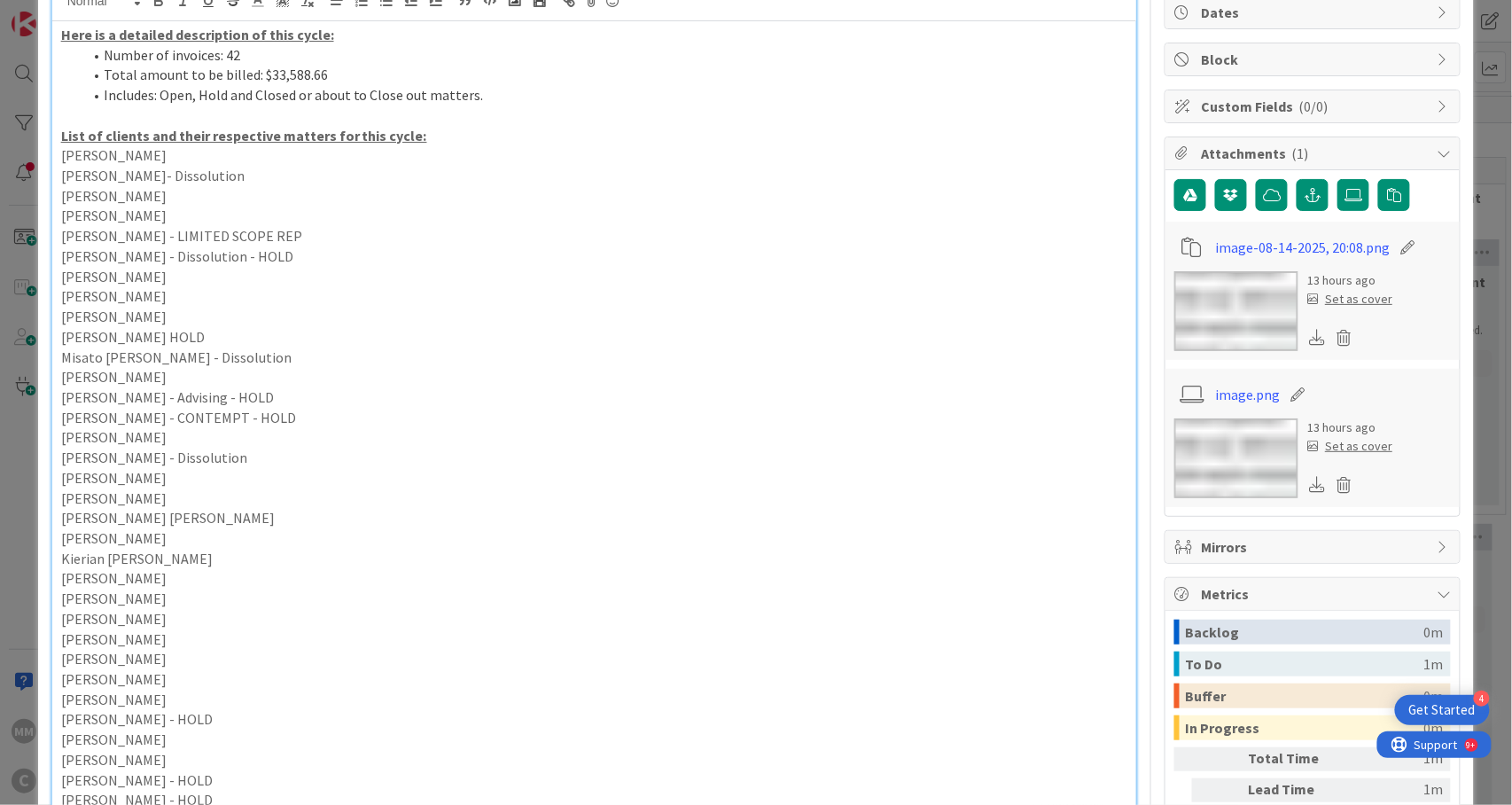
scroll to position [0, 0]
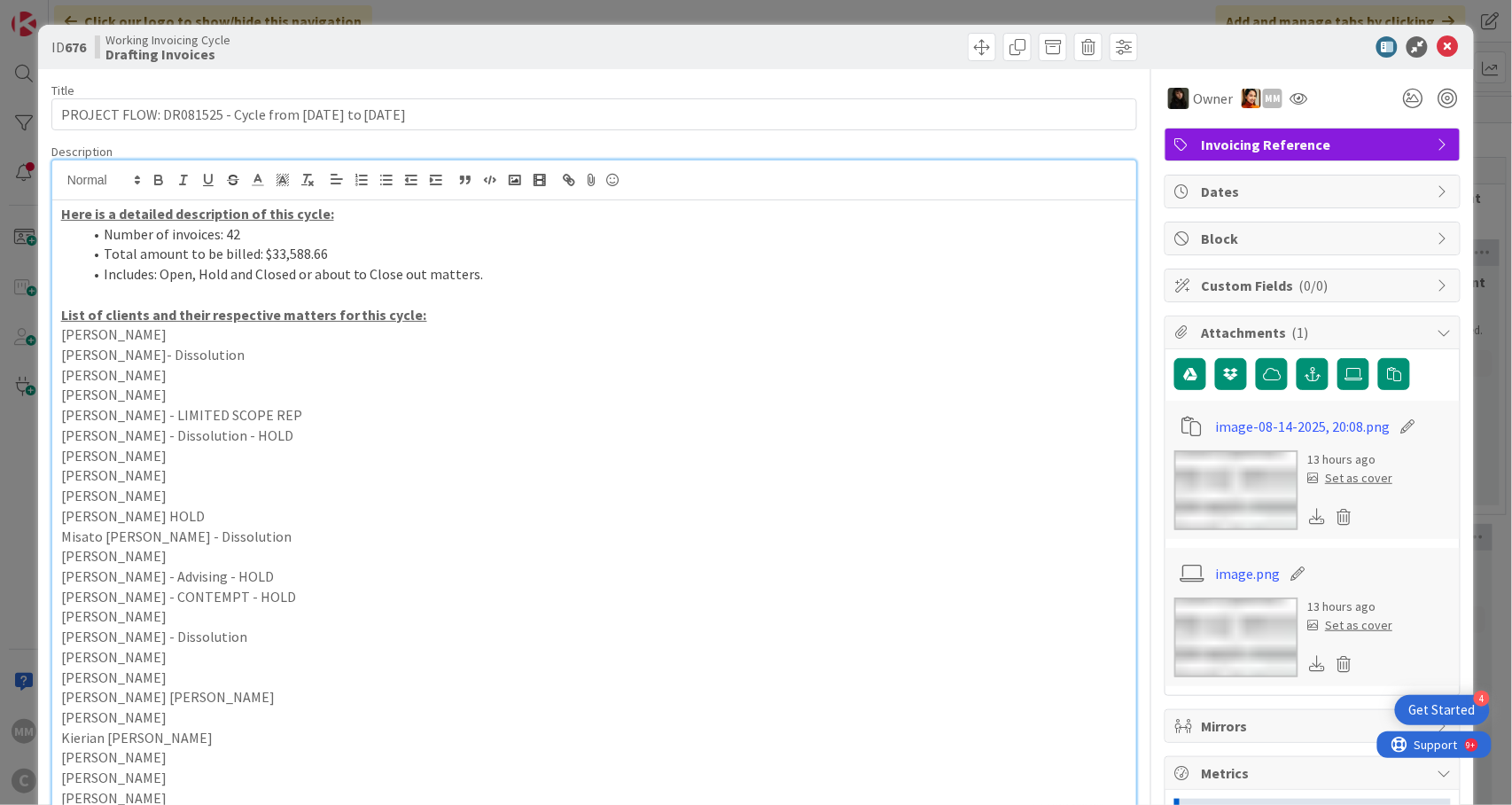
click at [870, 433] on p "Sam Sellers - Dissolution - HOLD" at bounding box center [594, 436] width 1068 height 20
click at [656, 440] on p "Sam Sellers - Dissolution - HOLD" at bounding box center [594, 436] width 1068 height 20
click at [582, 490] on p "Noah Sherman" at bounding box center [594, 497] width 1068 height 20
click at [604, 395] on p "Shanna Torres" at bounding box center [594, 396] width 1068 height 20
click at [621, 360] on p "Sydney Hughes-Boules- Dissolution" at bounding box center [594, 355] width 1068 height 20
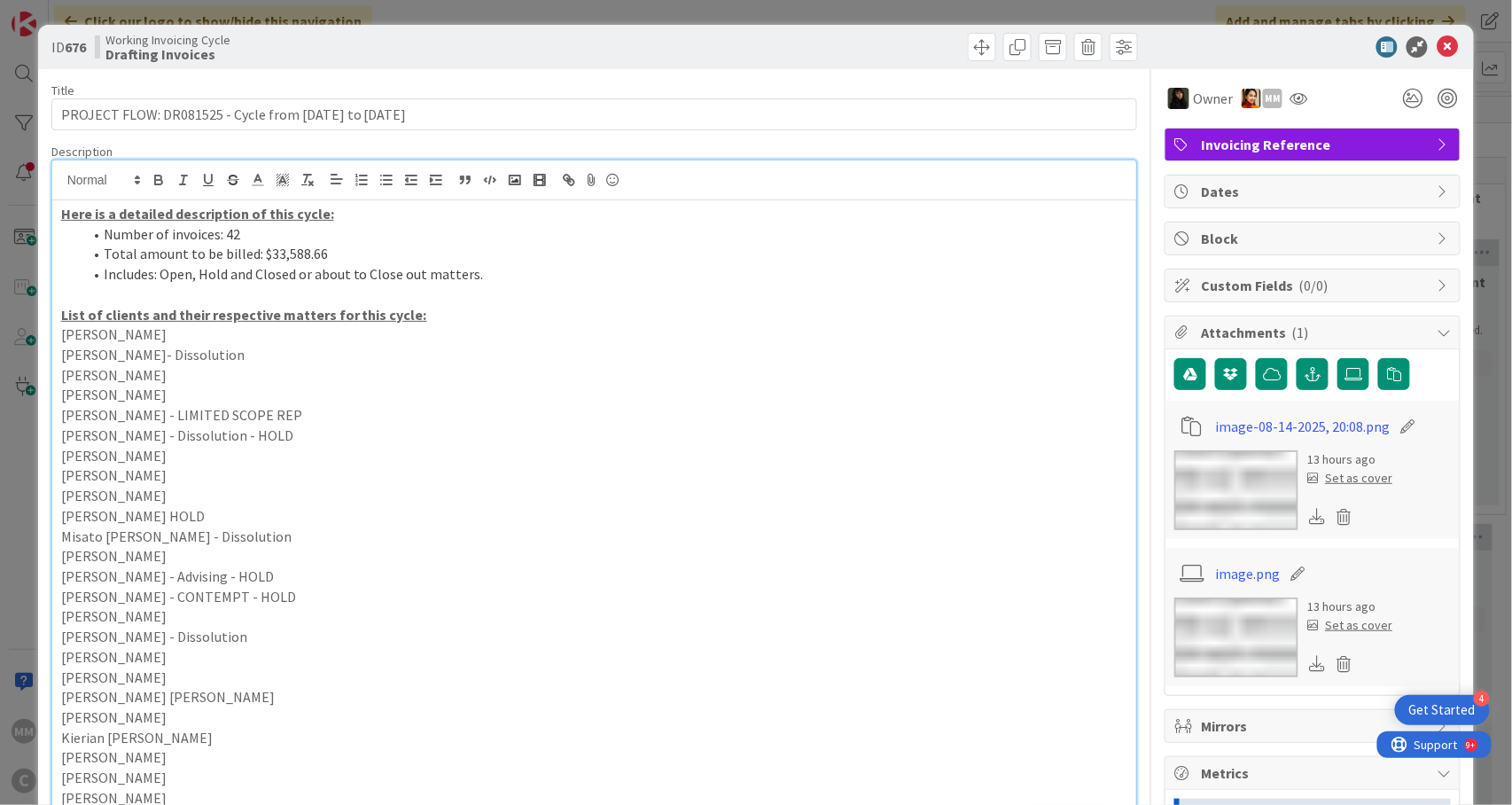
click at [591, 434] on p "Sam Sellers - Dissolution - HOLD" at bounding box center [594, 436] width 1068 height 20
click at [565, 473] on p "Rahul Goka" at bounding box center [594, 476] width 1068 height 20
click at [535, 511] on p "Nicole Denter HOLD" at bounding box center [594, 517] width 1068 height 20
click at [526, 532] on p "Misato Blust - Dissolution" at bounding box center [594, 537] width 1068 height 20
click at [515, 548] on div "Here is a detailed description of this cycle: Number of invoices: 42 Total amou…" at bounding box center [594, 695] width 1085 height 989
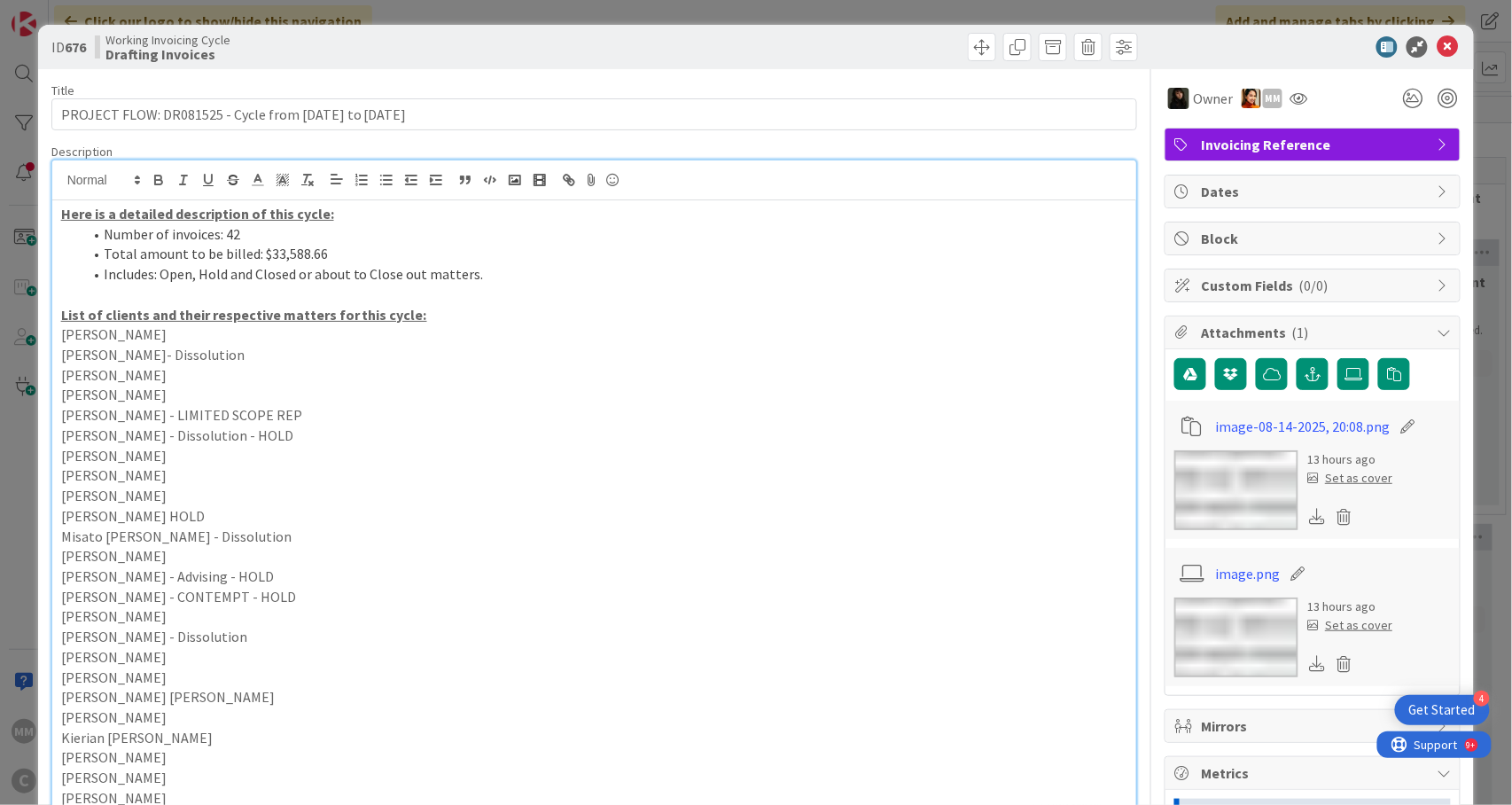
click at [508, 560] on p "Michael Schultz" at bounding box center [594, 557] width 1068 height 20
click at [533, 488] on p "Noah Sherman" at bounding box center [594, 497] width 1068 height 20
drag, startPoint x: 546, startPoint y: 433, endPoint x: 573, endPoint y: 399, distance: 43.4
click at [548, 433] on p "Sam Sellers - Dissolution - HOLD" at bounding box center [594, 436] width 1068 height 20
click at [617, 355] on p "Sydney Hughes-Boules- Dissolution" at bounding box center [594, 355] width 1068 height 20
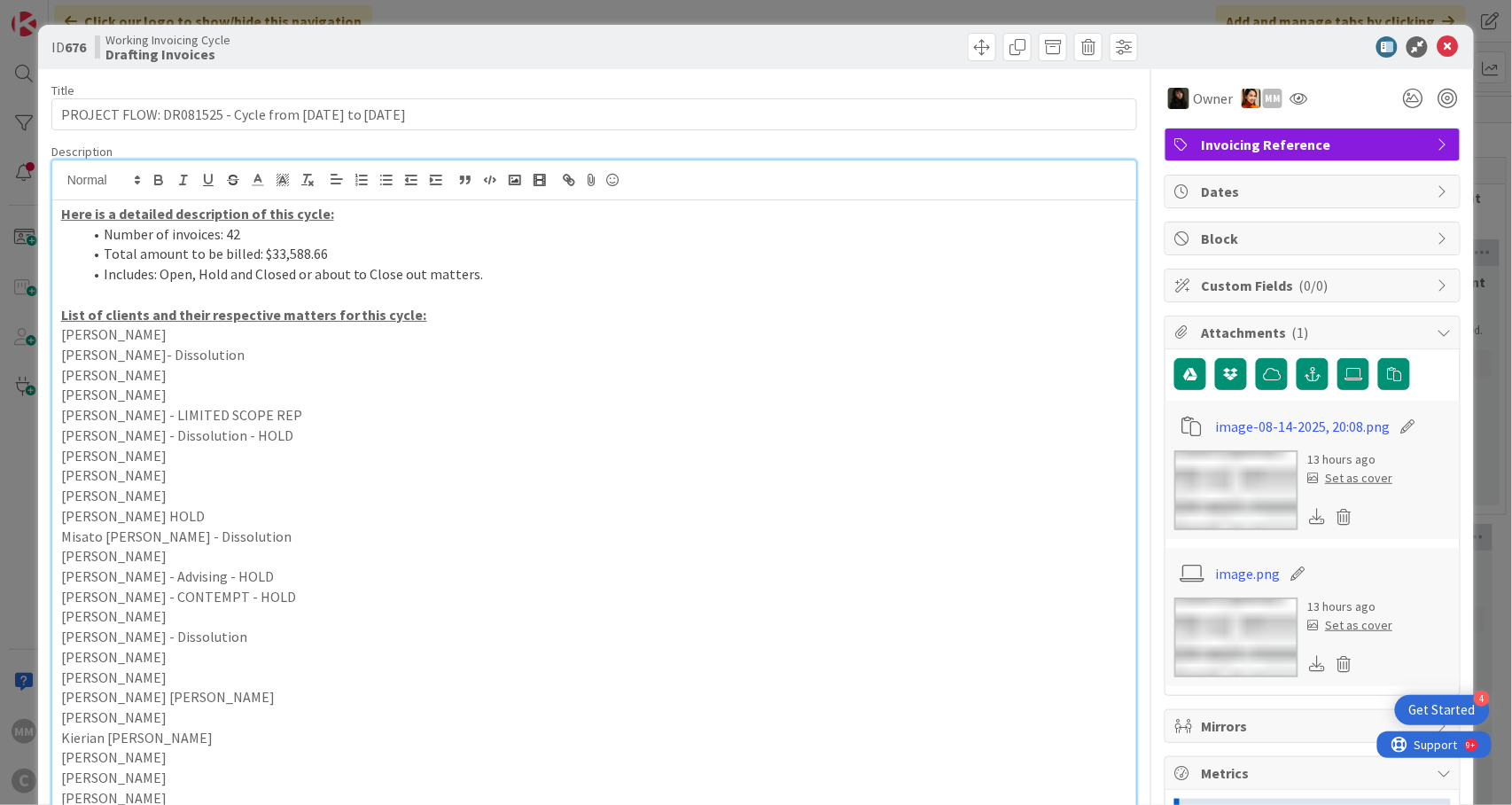
click at [625, 345] on p "Sydney Hughes-Boules- Dissolution" at bounding box center [594, 355] width 1068 height 20
click at [614, 376] on p "Sophia Bonin" at bounding box center [594, 375] width 1068 height 20
click at [1437, 46] on icon at bounding box center [1447, 46] width 21 height 21
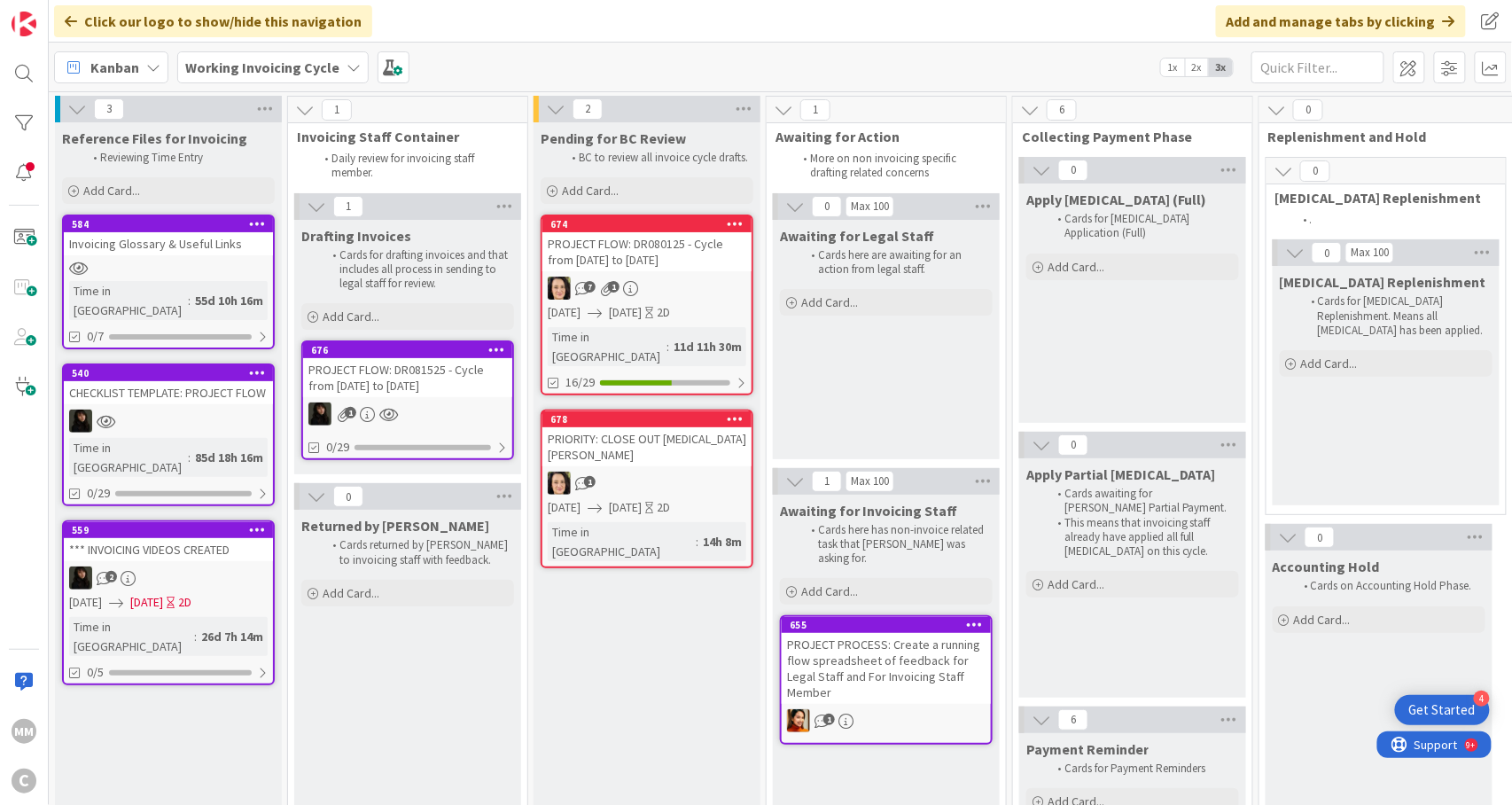
click at [628, 472] on div "1" at bounding box center [647, 483] width 209 height 23
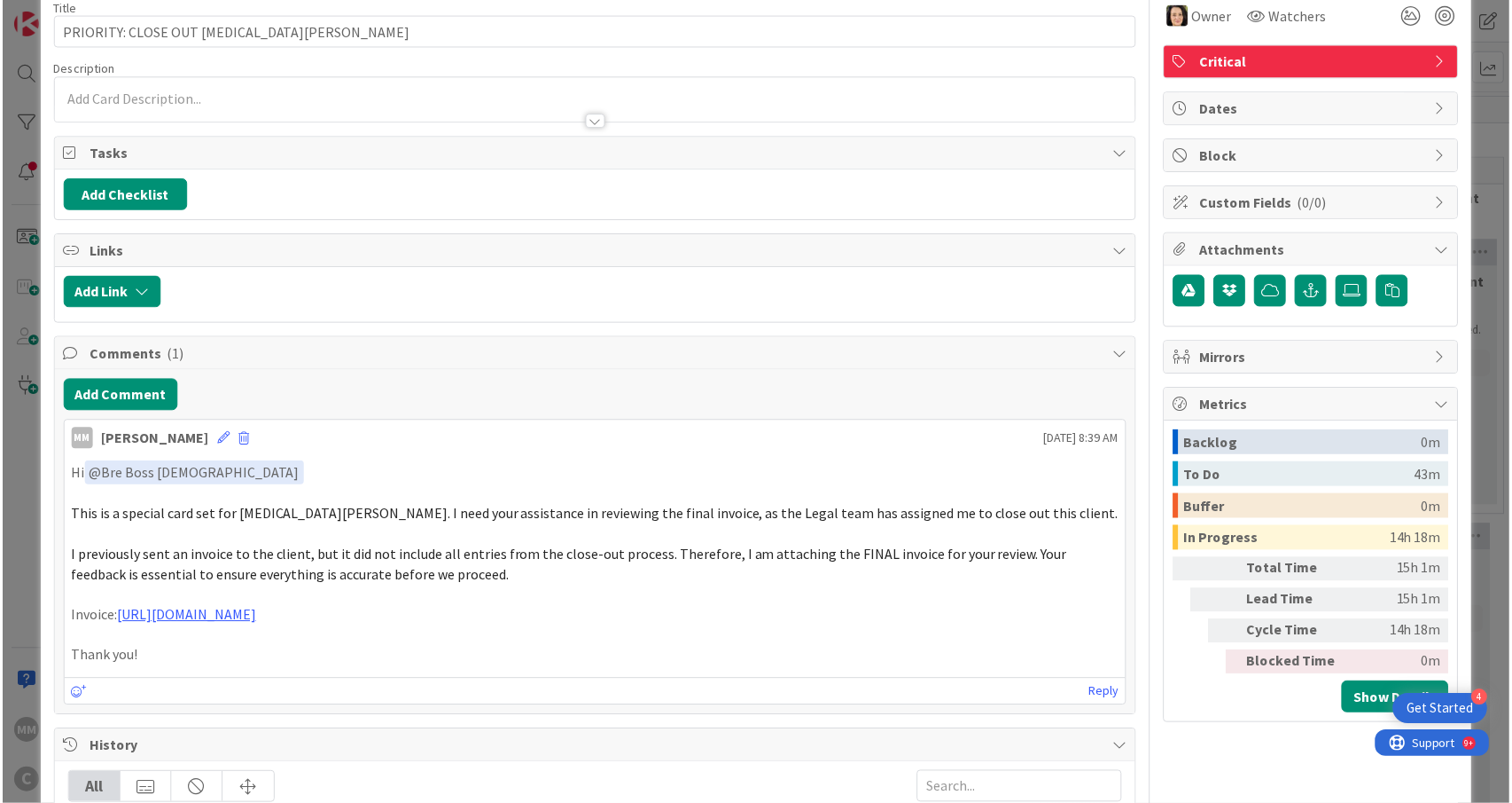
scroll to position [118, 0]
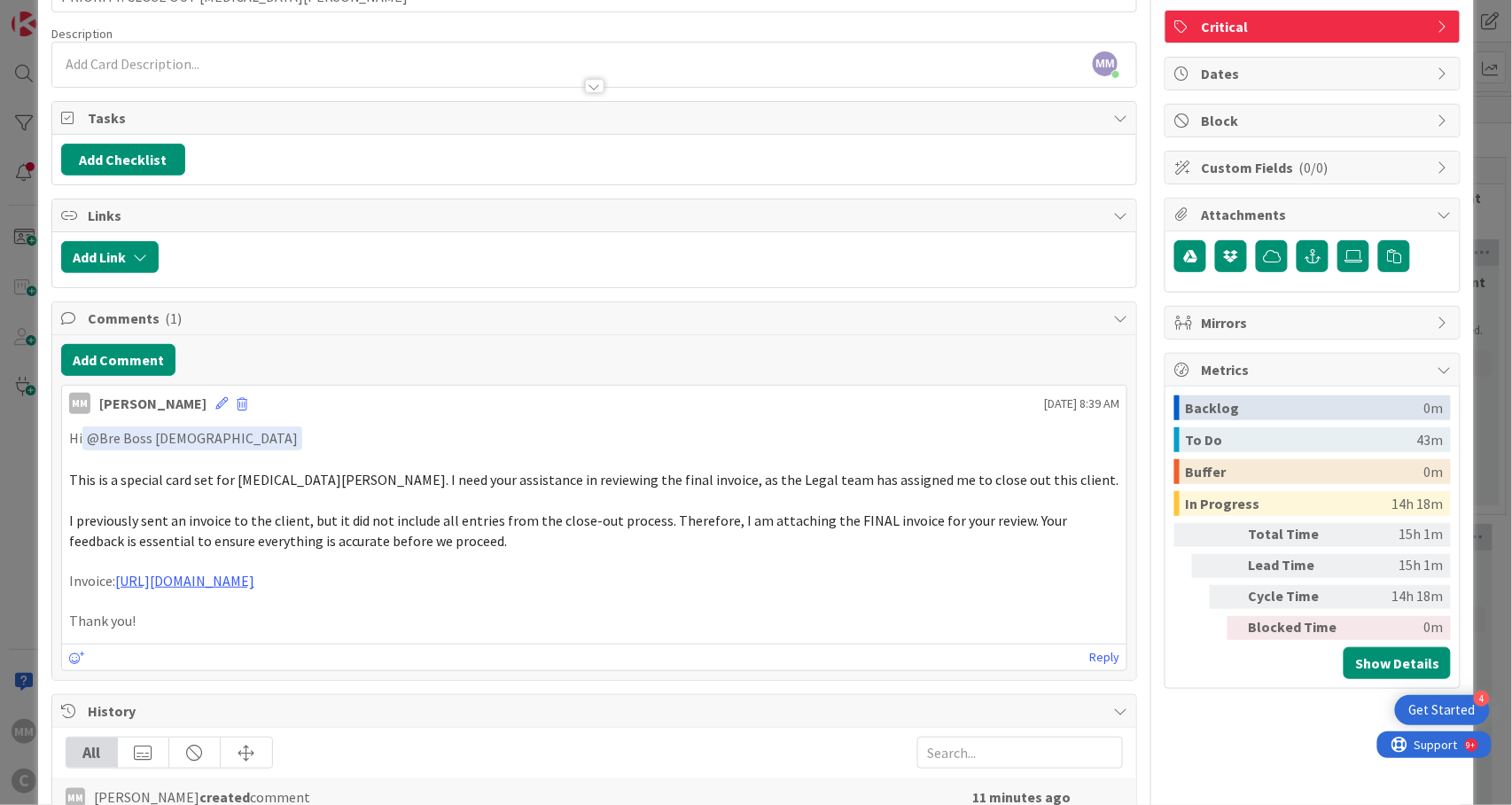
click at [90, 584] on p "Invoice: https://app.box.com/s/nwkjt6ialfb3s1pcu6sbn6xlbbybzi6v" at bounding box center [595, 582] width 1052 height 20
click at [710, 592] on p "Invoice: https://app.box.com/s/nwkjt6ialfb3s1pcu6sbn6xlbbybzi6v" at bounding box center [595, 582] width 1052 height 20
drag, startPoint x: 479, startPoint y: 589, endPoint x: 114, endPoint y: 584, distance: 365.0
click at [114, 584] on p "Invoice: https://app.box.com/s/nwkjt6ialfb3s1pcu6sbn6xlbbybzi6v" at bounding box center [595, 582] width 1052 height 20
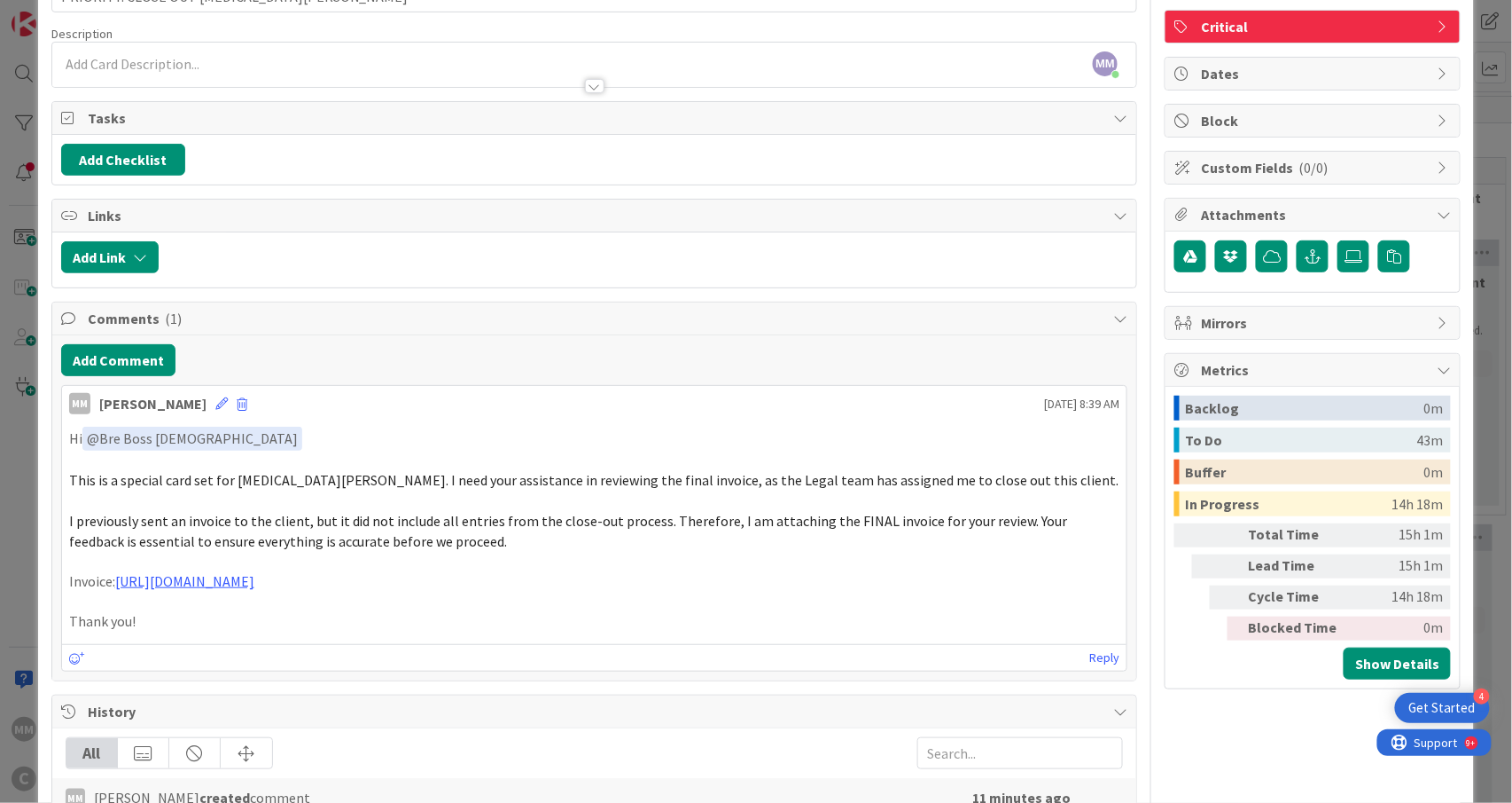
copy p "https://app.box.com/s/nwkjt6ialfb3s1pcu6sbn6xlbbybzi6v"
click at [607, 612] on p at bounding box center [595, 602] width 1052 height 20
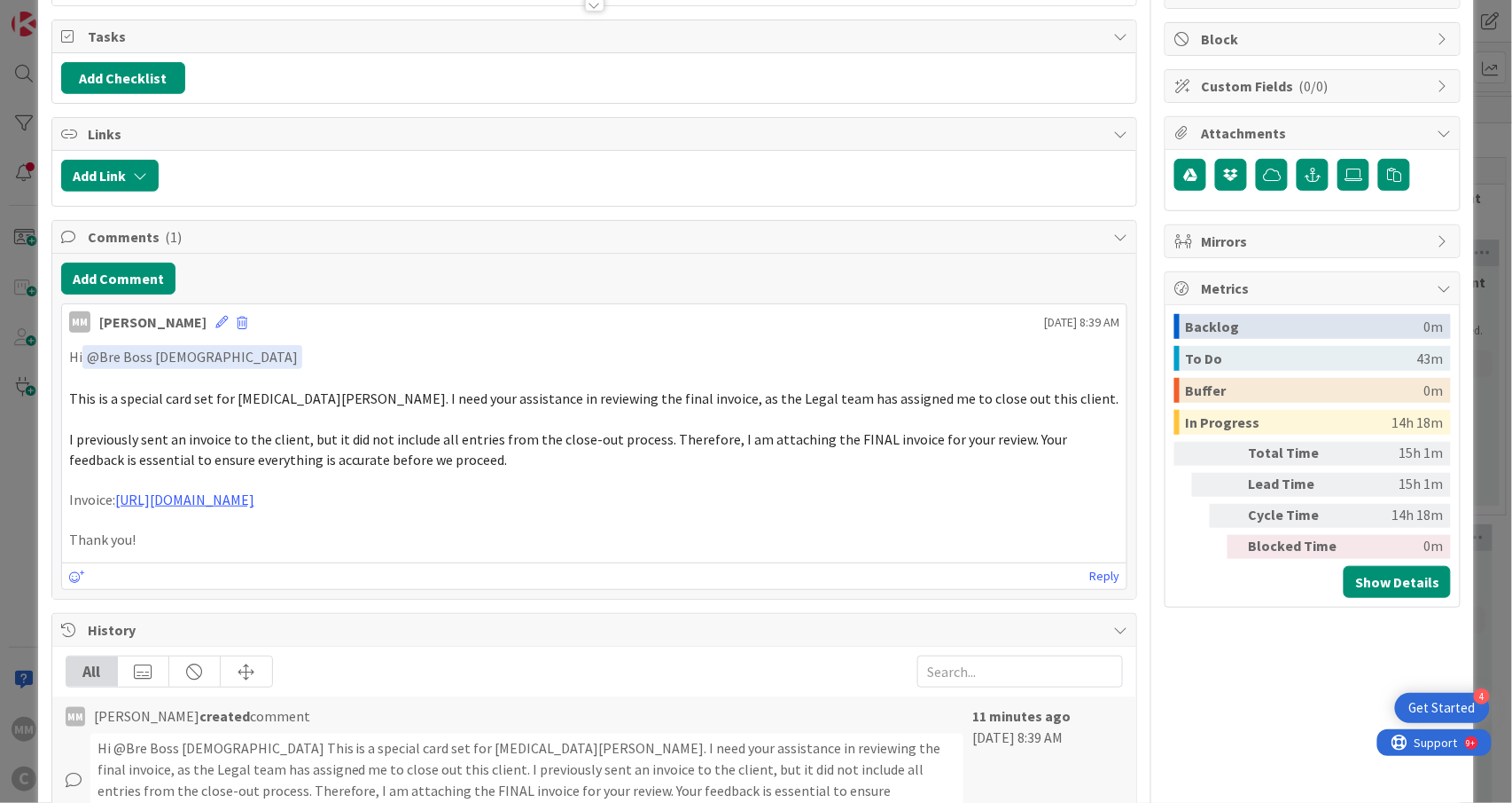
scroll to position [0, 0]
